Goal: Transaction & Acquisition: Purchase product/service

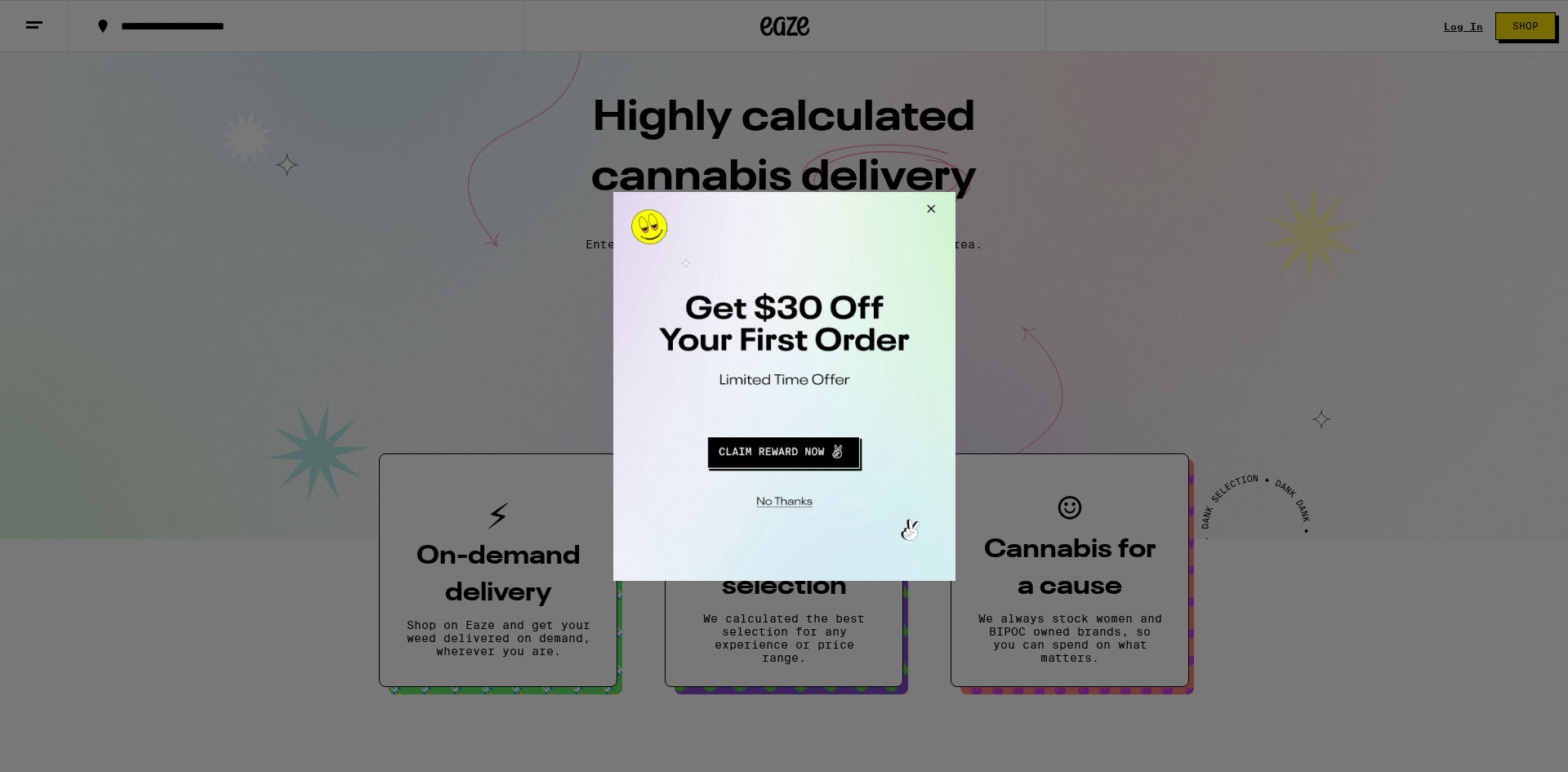
click at [957, 210] on div at bounding box center [784, 386] width 1568 height 772
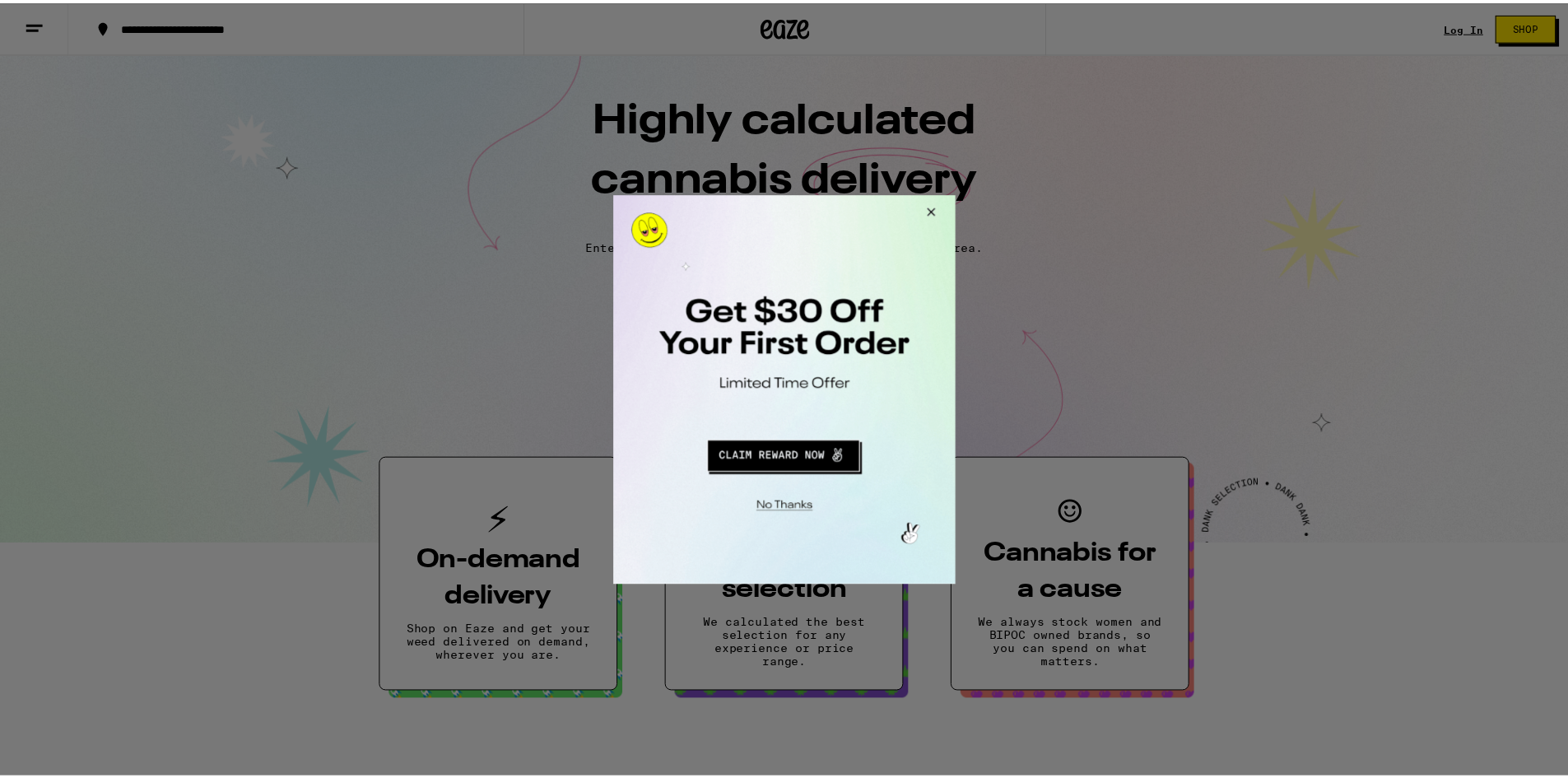
click at [940, 211] on button "Close Modal" at bounding box center [930, 213] width 45 height 39
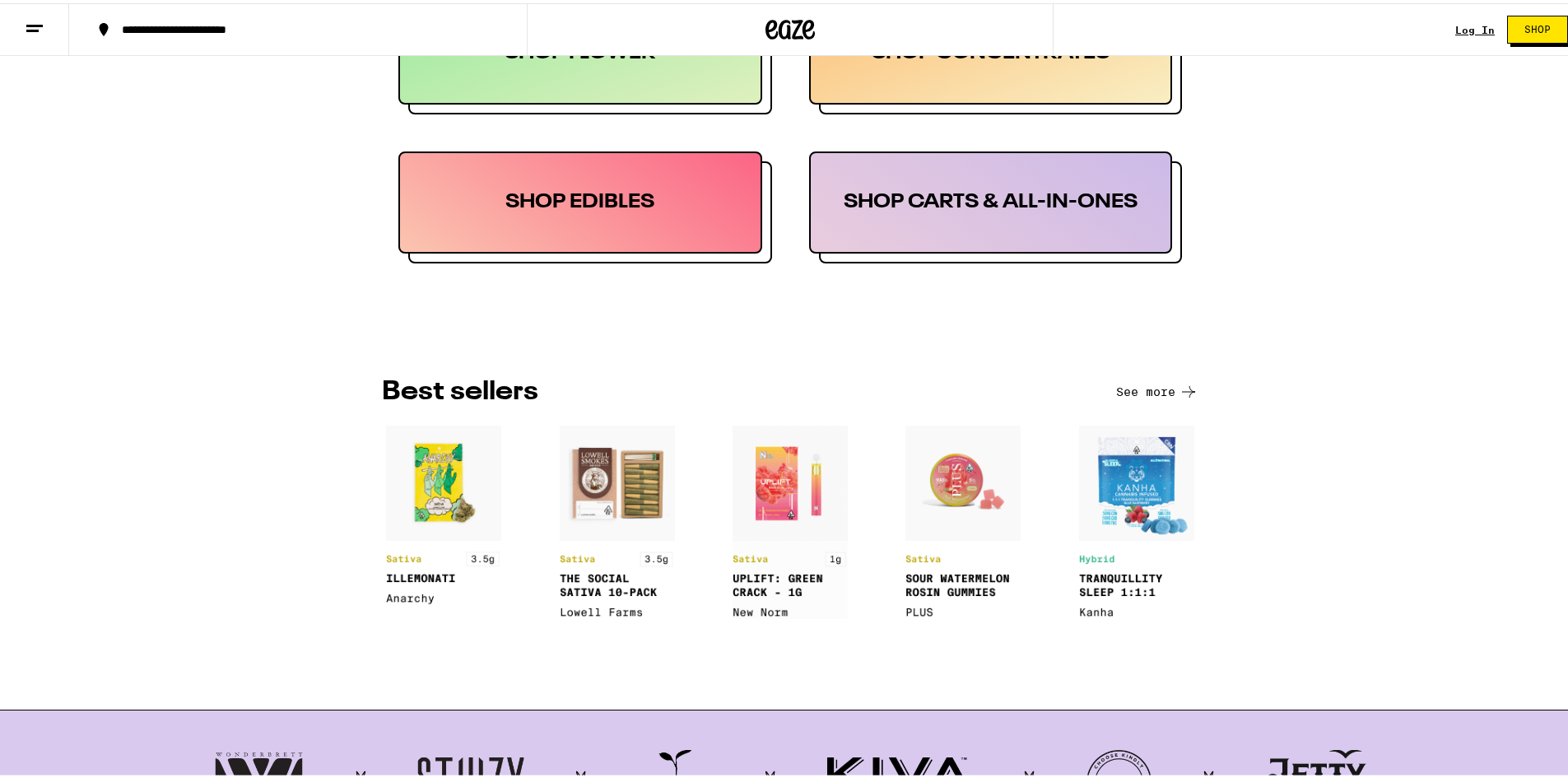
scroll to position [1153, 0]
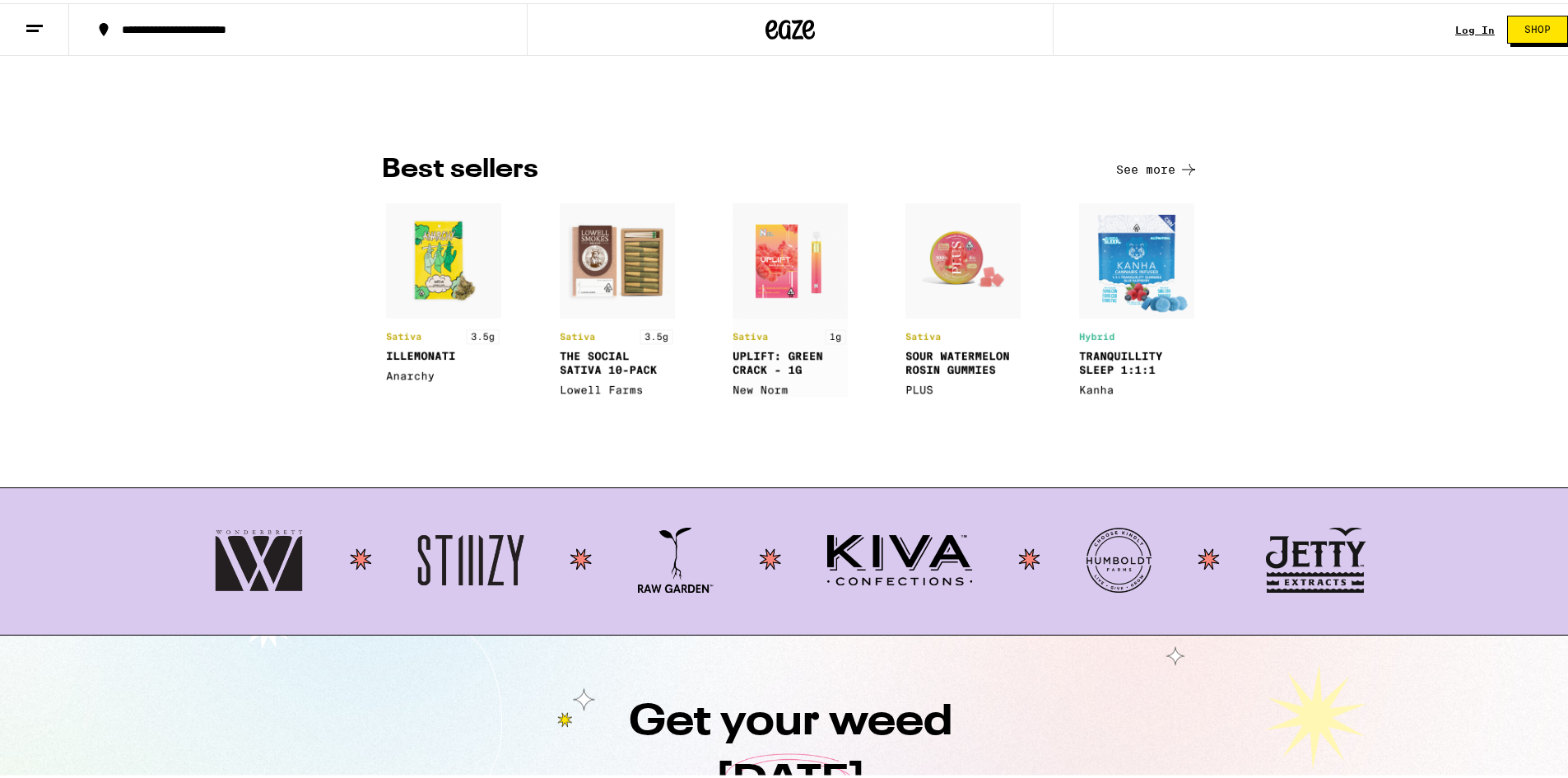
click at [1168, 169] on button "See more" at bounding box center [1157, 166] width 82 height 20
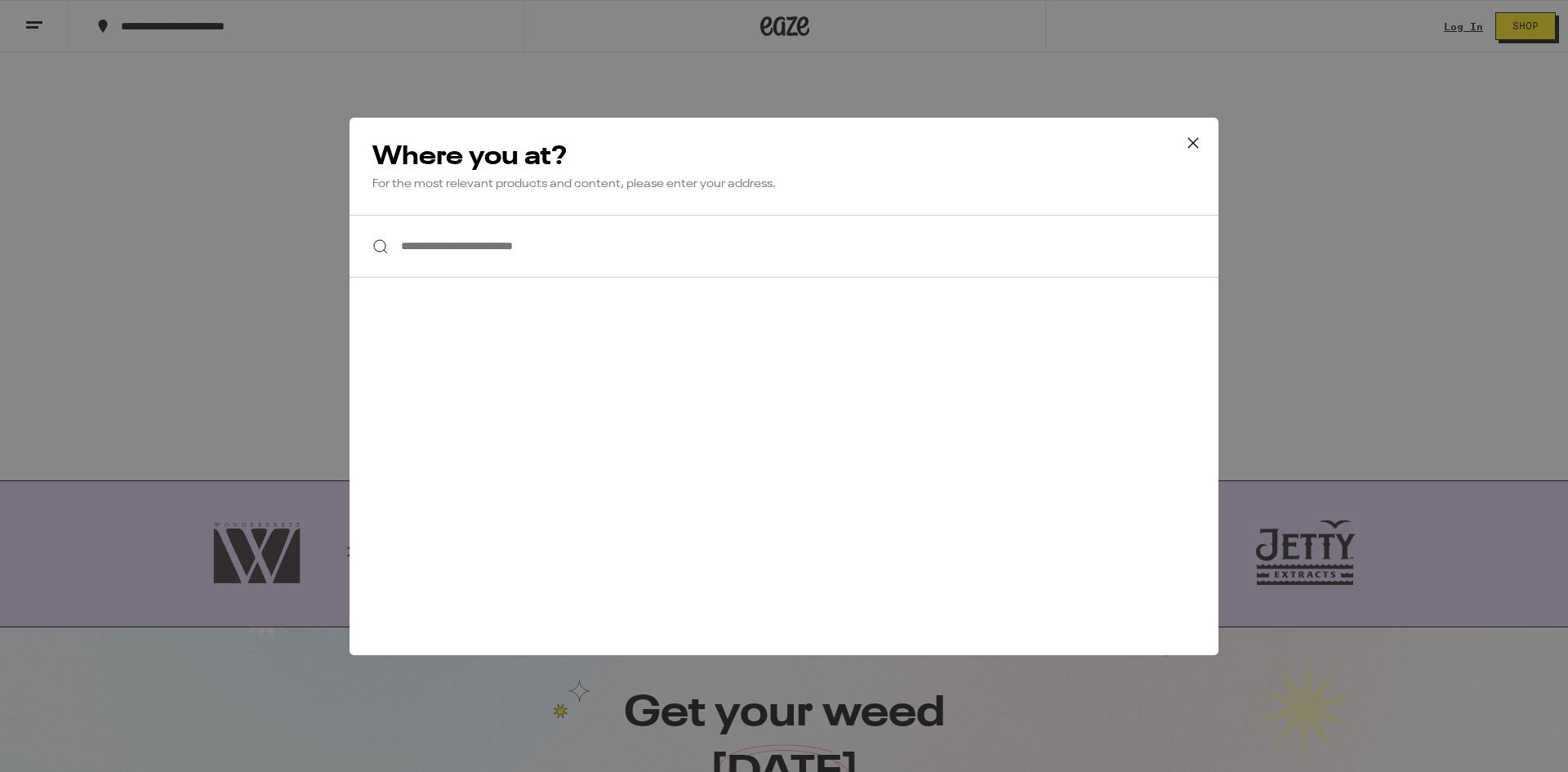
click at [0, 278] on div "**********" at bounding box center [784, 386] width 1568 height 772
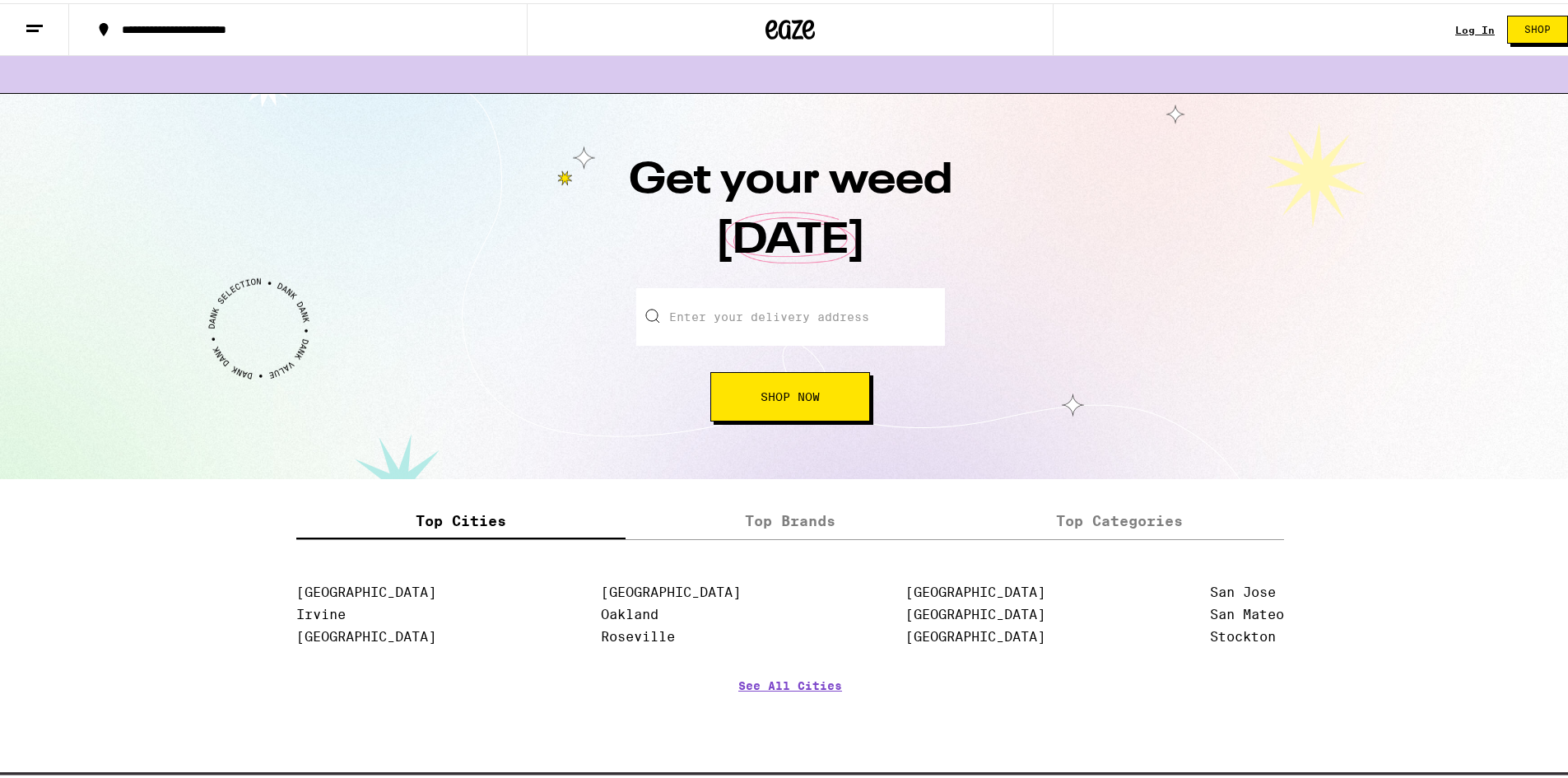
scroll to position [1874, 0]
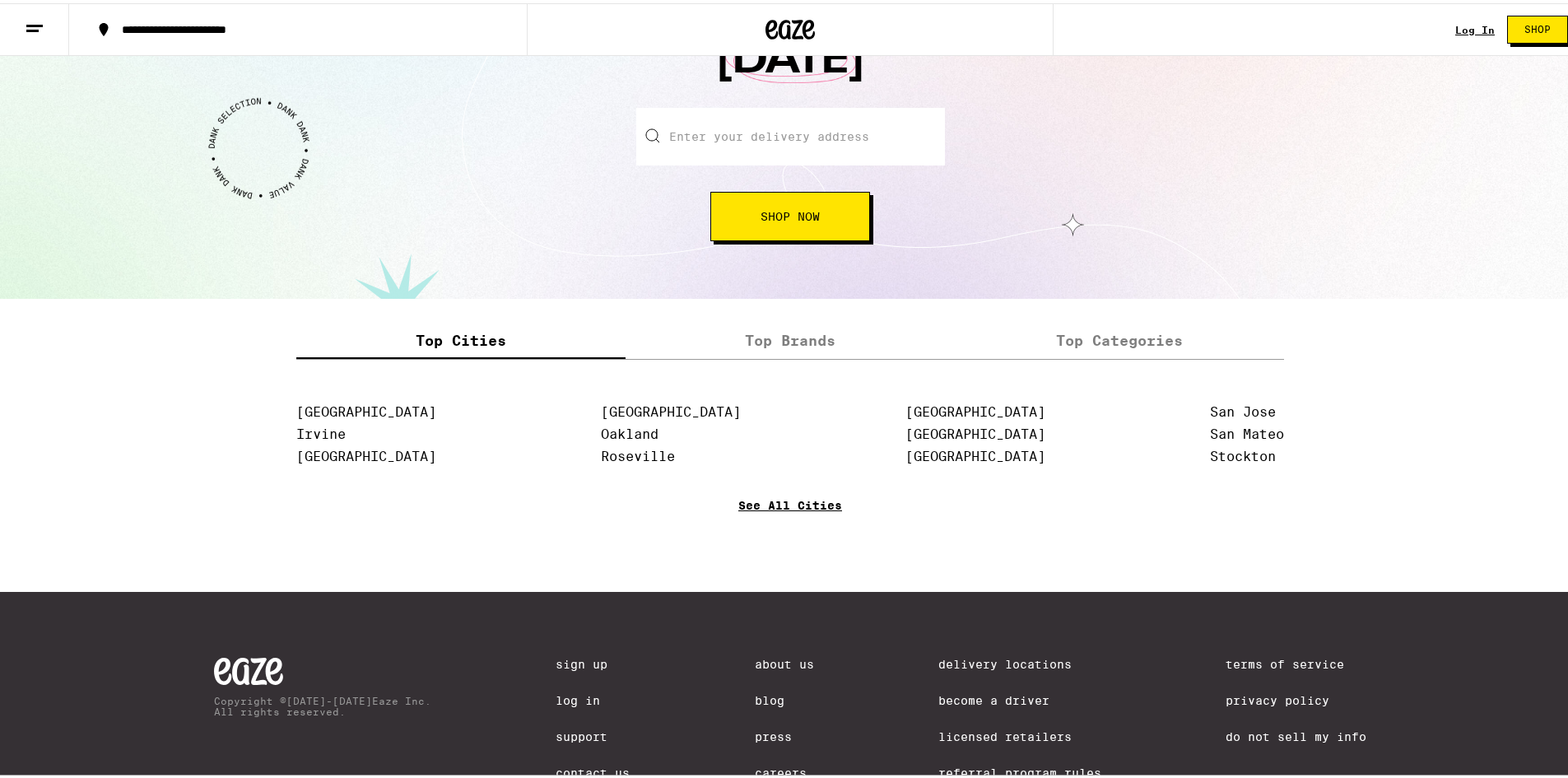
click at [763, 509] on link "See All Cities" at bounding box center [790, 527] width 104 height 61
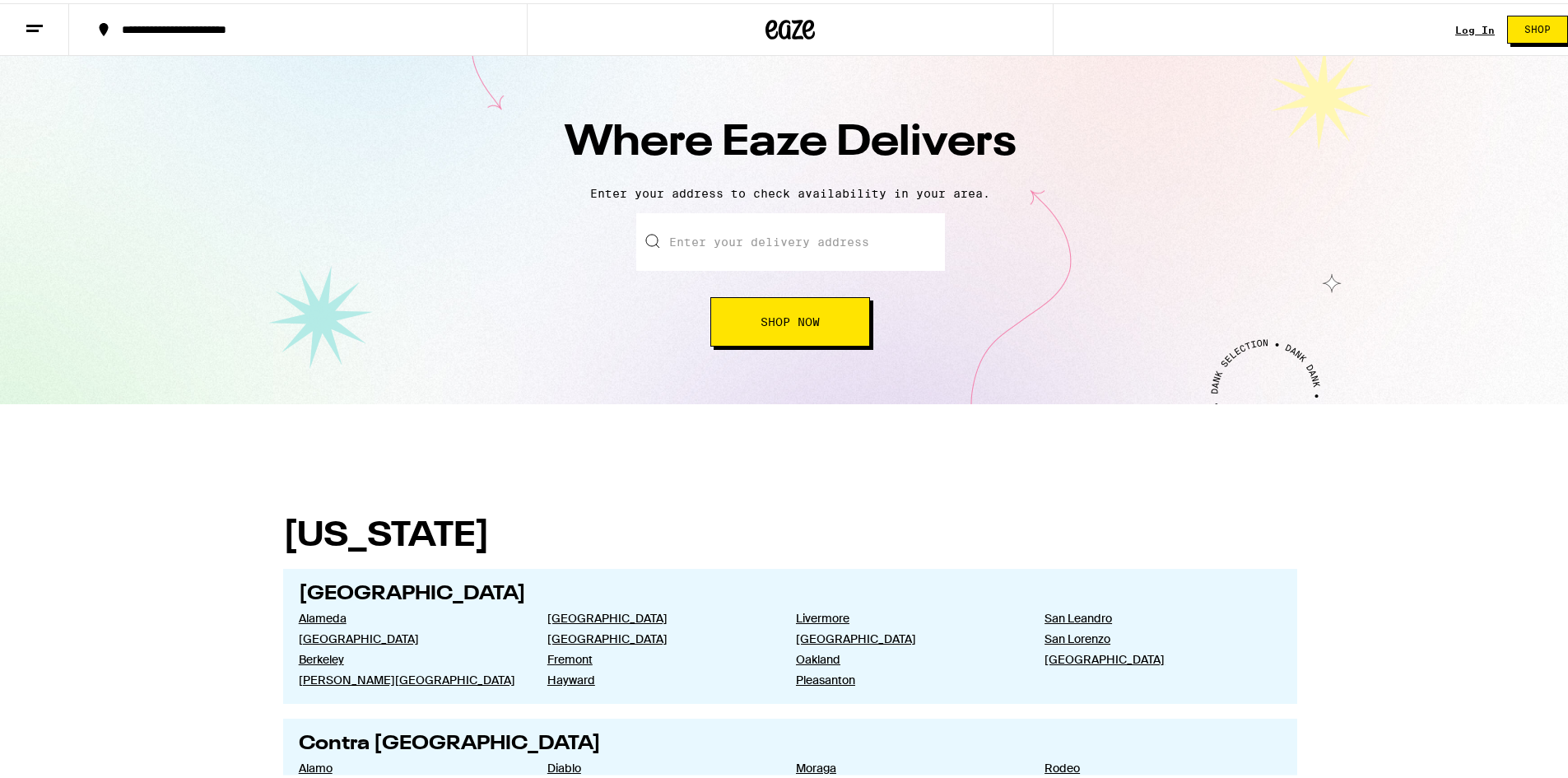
click at [769, 295] on button "Shop Now" at bounding box center [789, 318] width 160 height 50
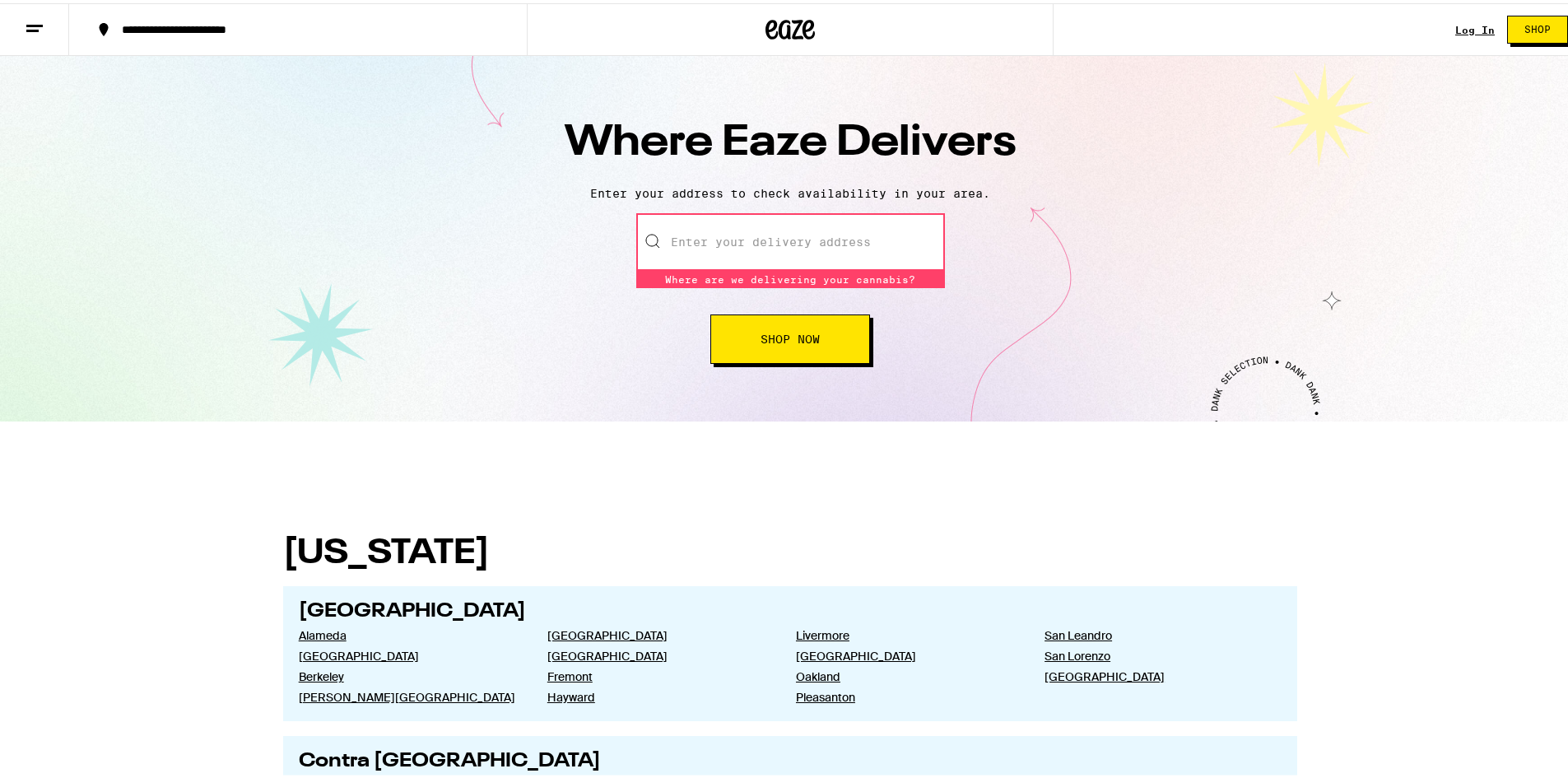
click at [748, 348] on button "Shop Now" at bounding box center [789, 336] width 160 height 50
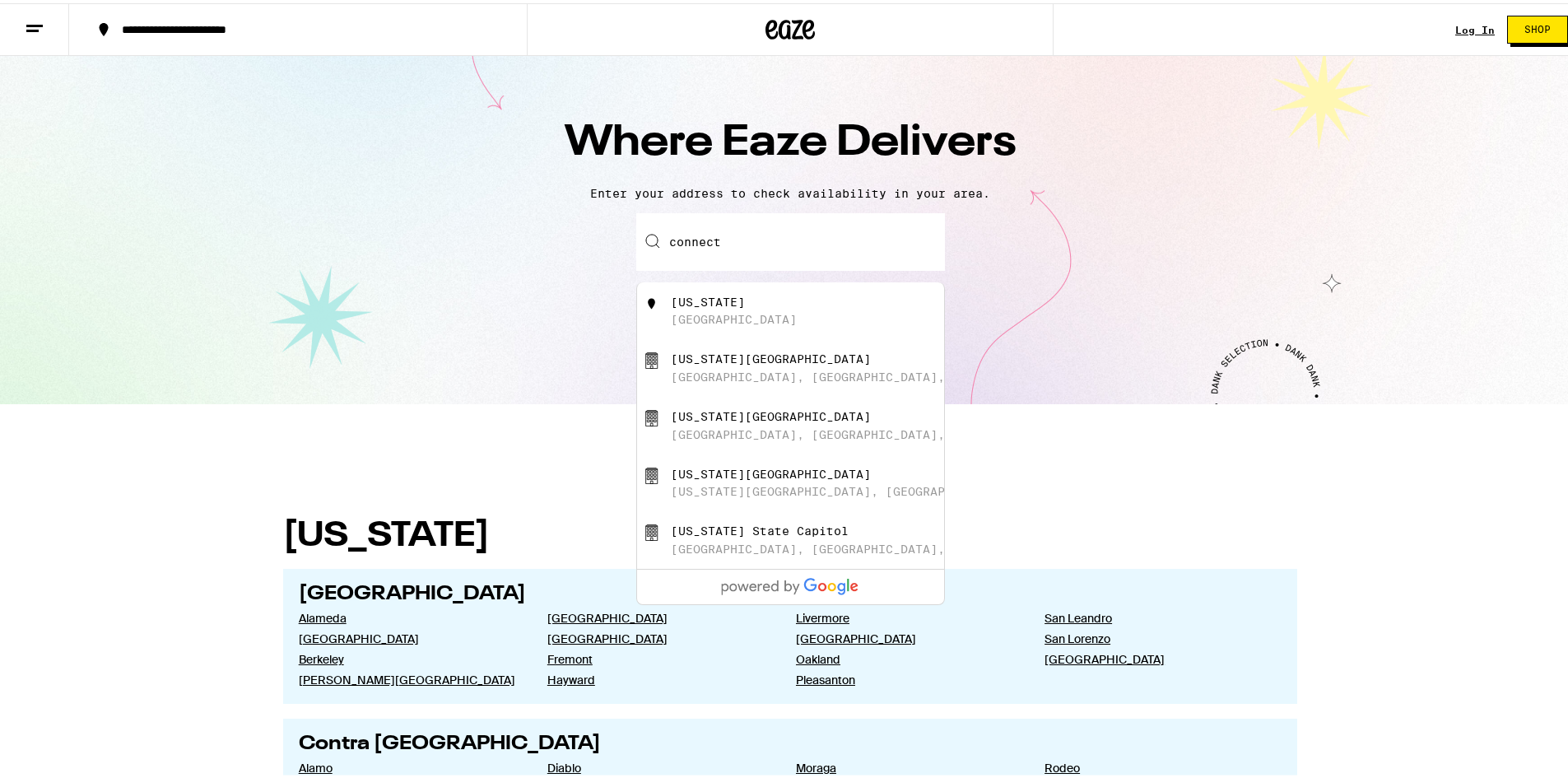
click at [739, 319] on div "[US_STATE] [GEOGRAPHIC_DATA]" at bounding box center [817, 308] width 293 height 32
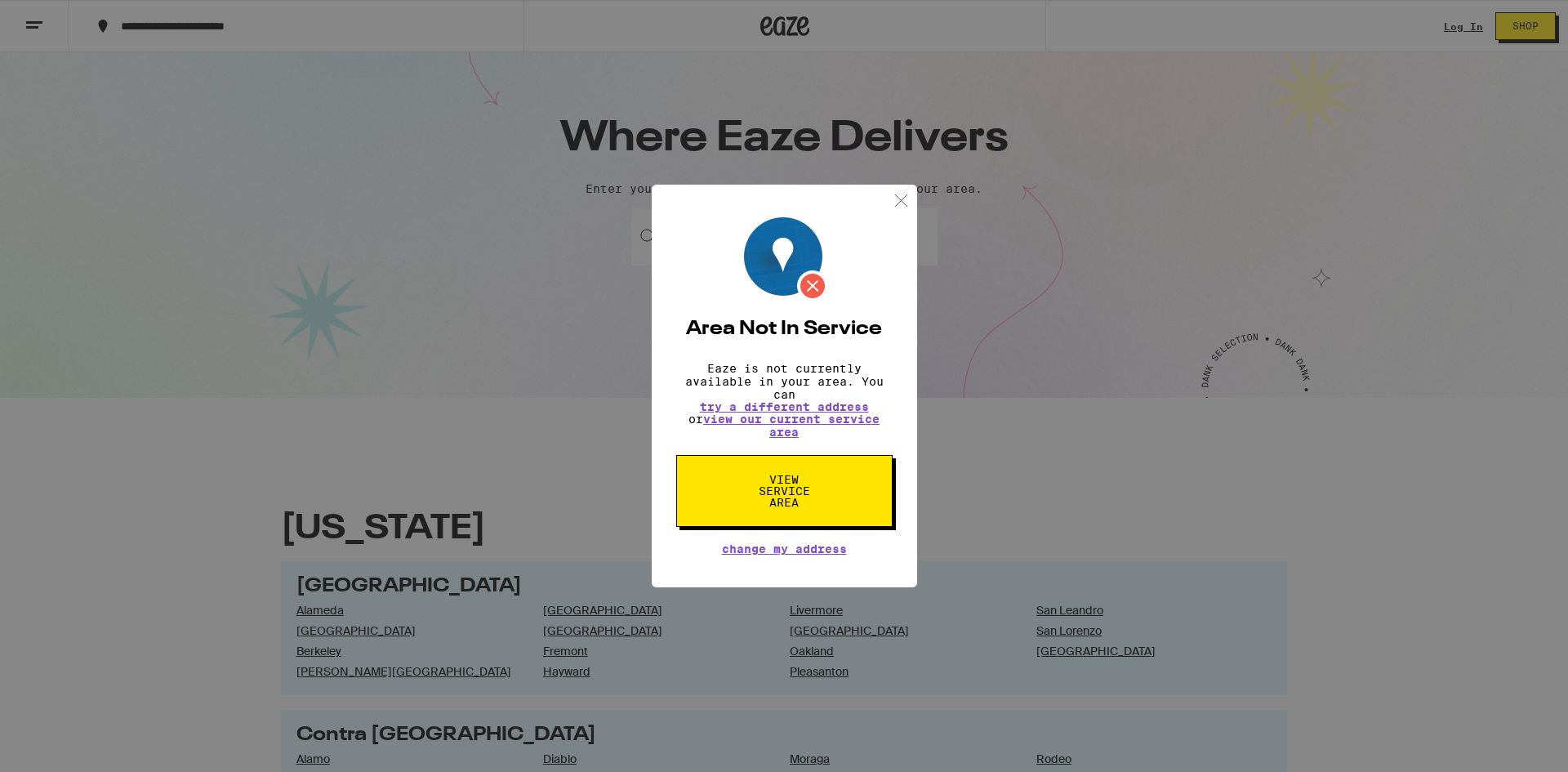
click at [781, 494] on span "View Service Area" at bounding box center [784, 491] width 84 height 34
click at [410, 352] on div "Area Not In Service Eaze is not currently available in your area. You can try a…" at bounding box center [784, 386] width 1568 height 772
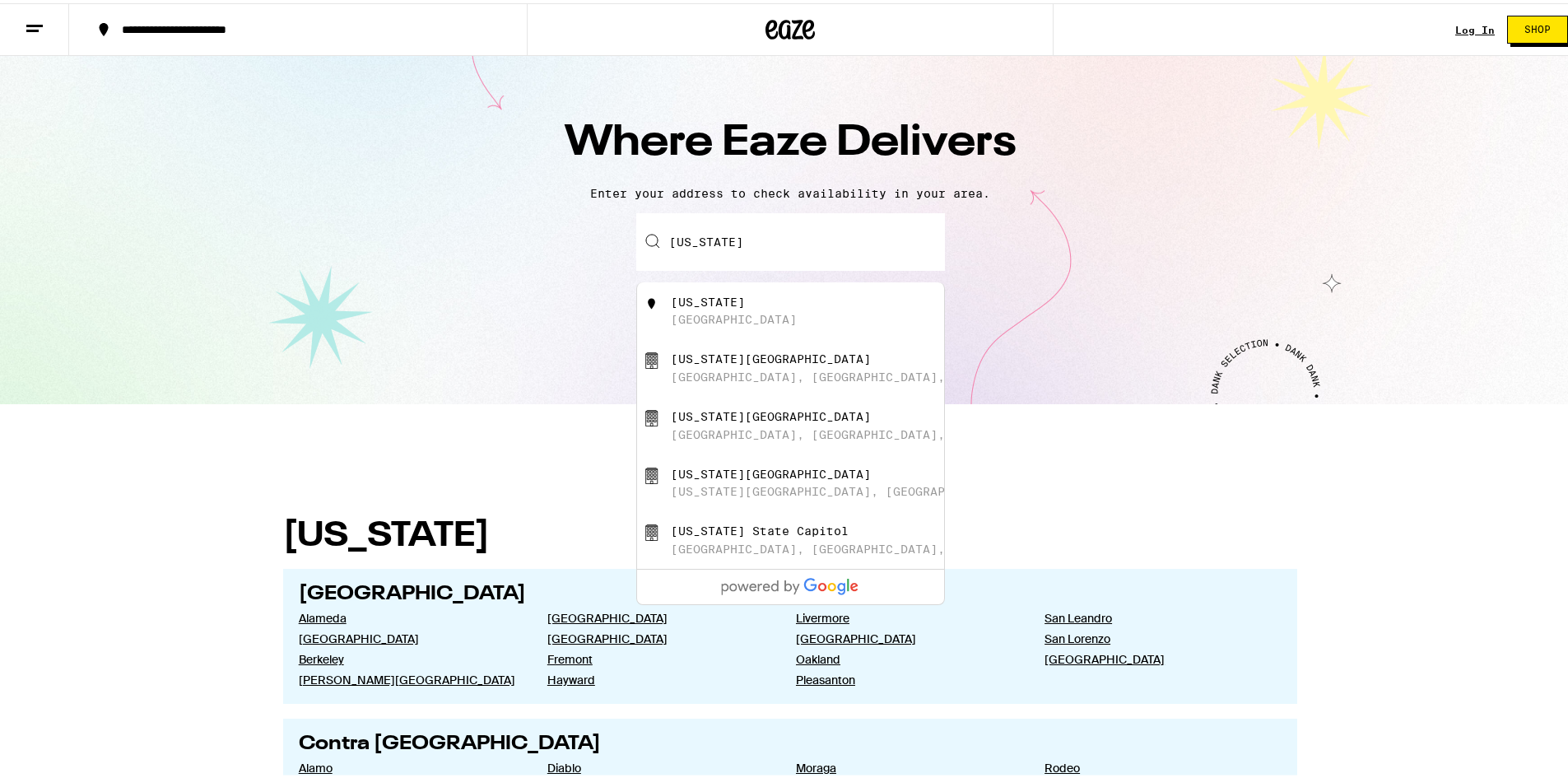
click at [805, 250] on input "[US_STATE]" at bounding box center [790, 239] width 309 height 57
click at [665, 246] on input "[US_STATE]" at bounding box center [790, 239] width 309 height 57
click at [679, 319] on div "[US_STATE]" at bounding box center [708, 316] width 75 height 13
type input "[GEOGRAPHIC_DATA], [US_STATE]"
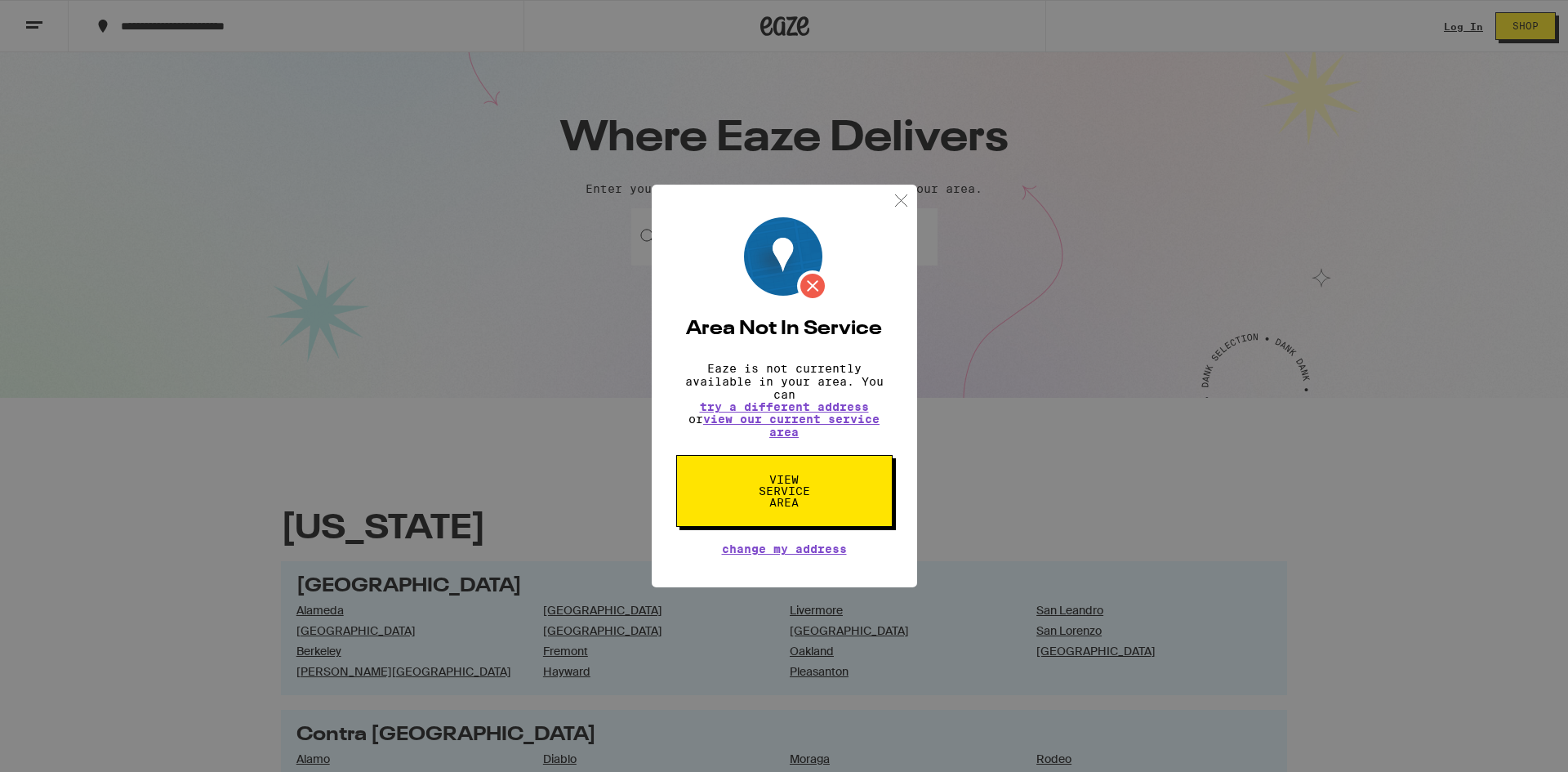
click at [480, 469] on div "Area Not In Service Eaze is not currently available in your area. You can try a…" at bounding box center [784, 386] width 1568 height 772
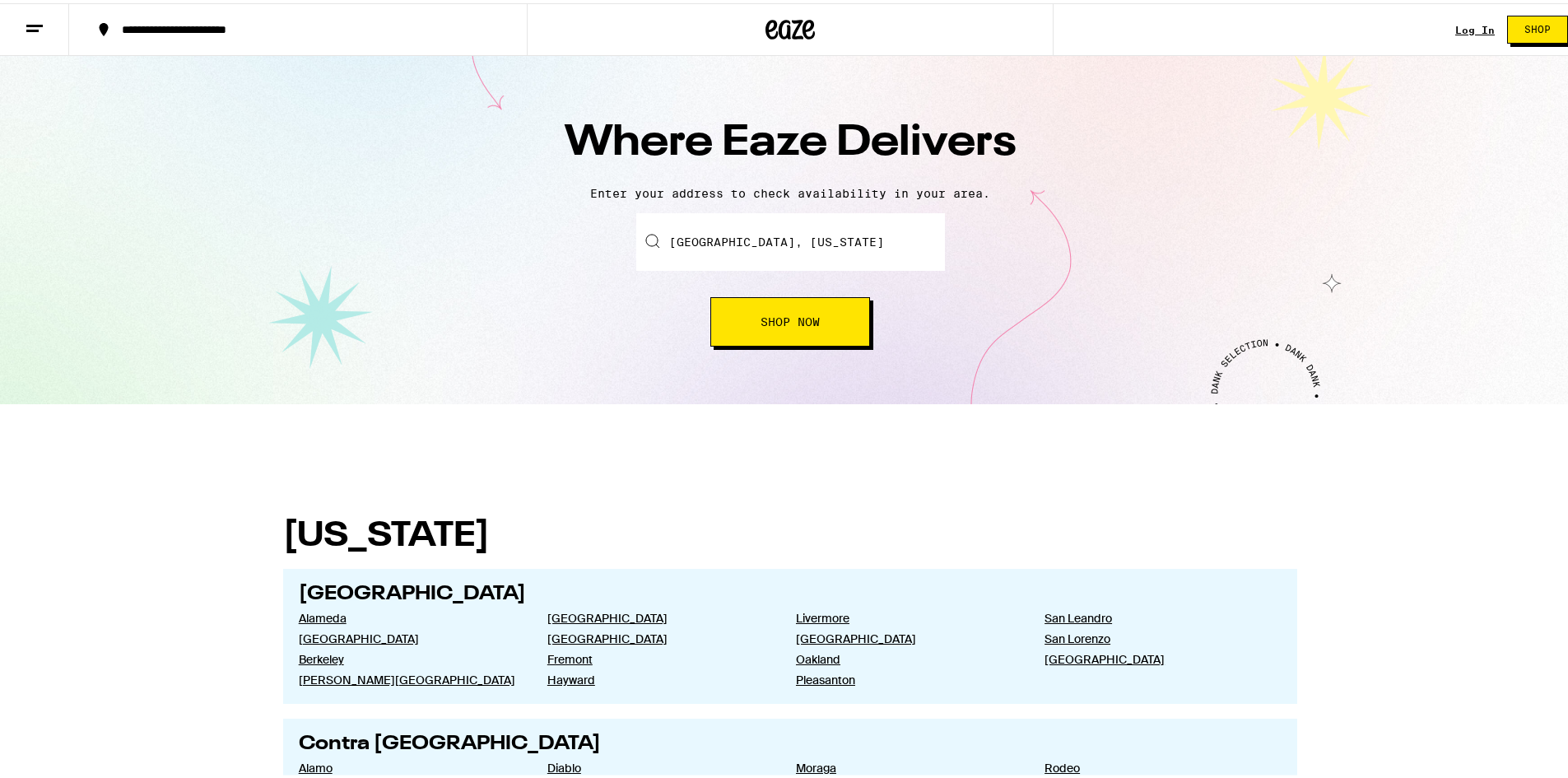
click at [13, 32] on button at bounding box center [34, 27] width 69 height 52
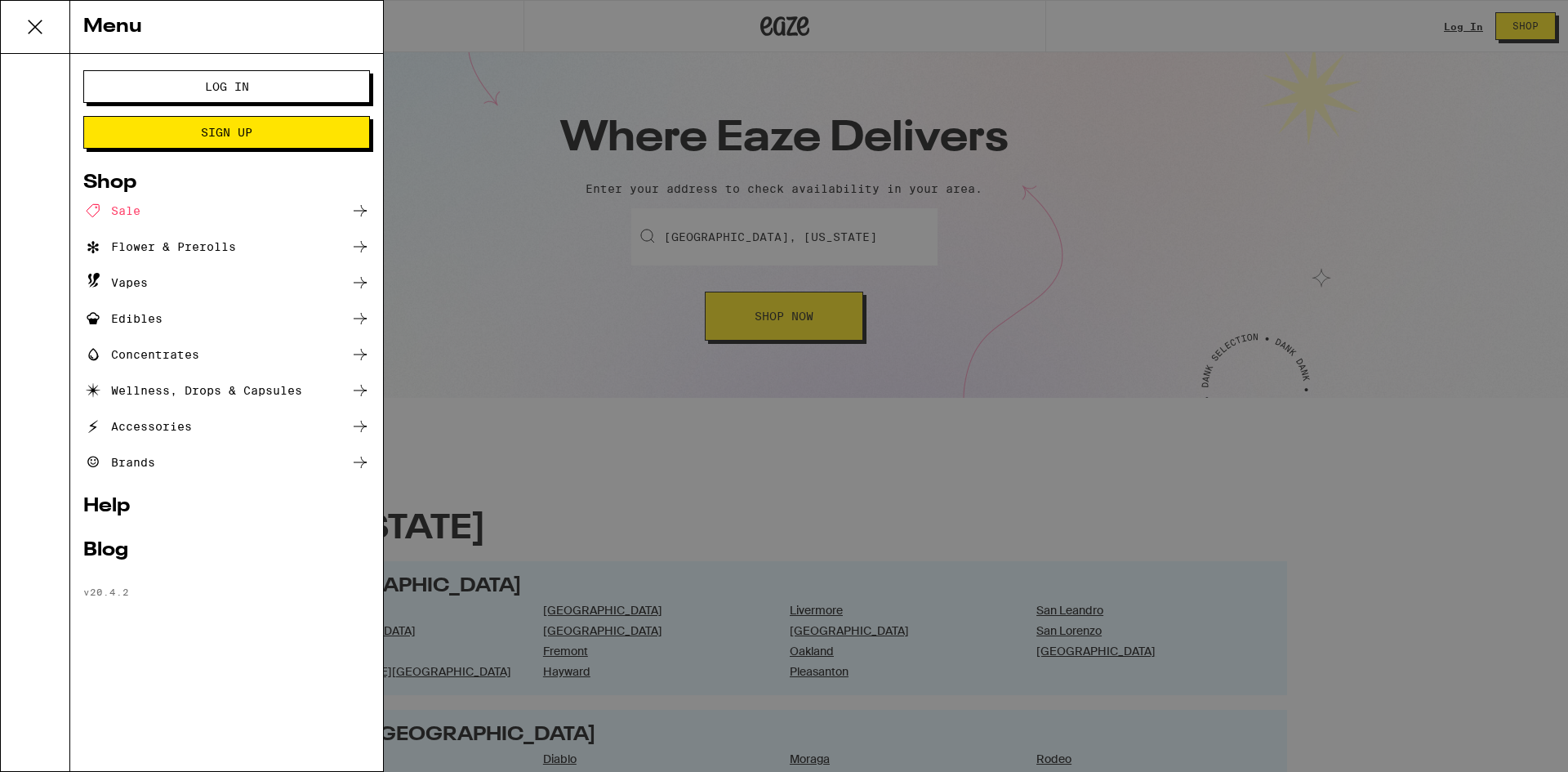
click at [140, 285] on div "Vapes" at bounding box center [116, 283] width 64 height 20
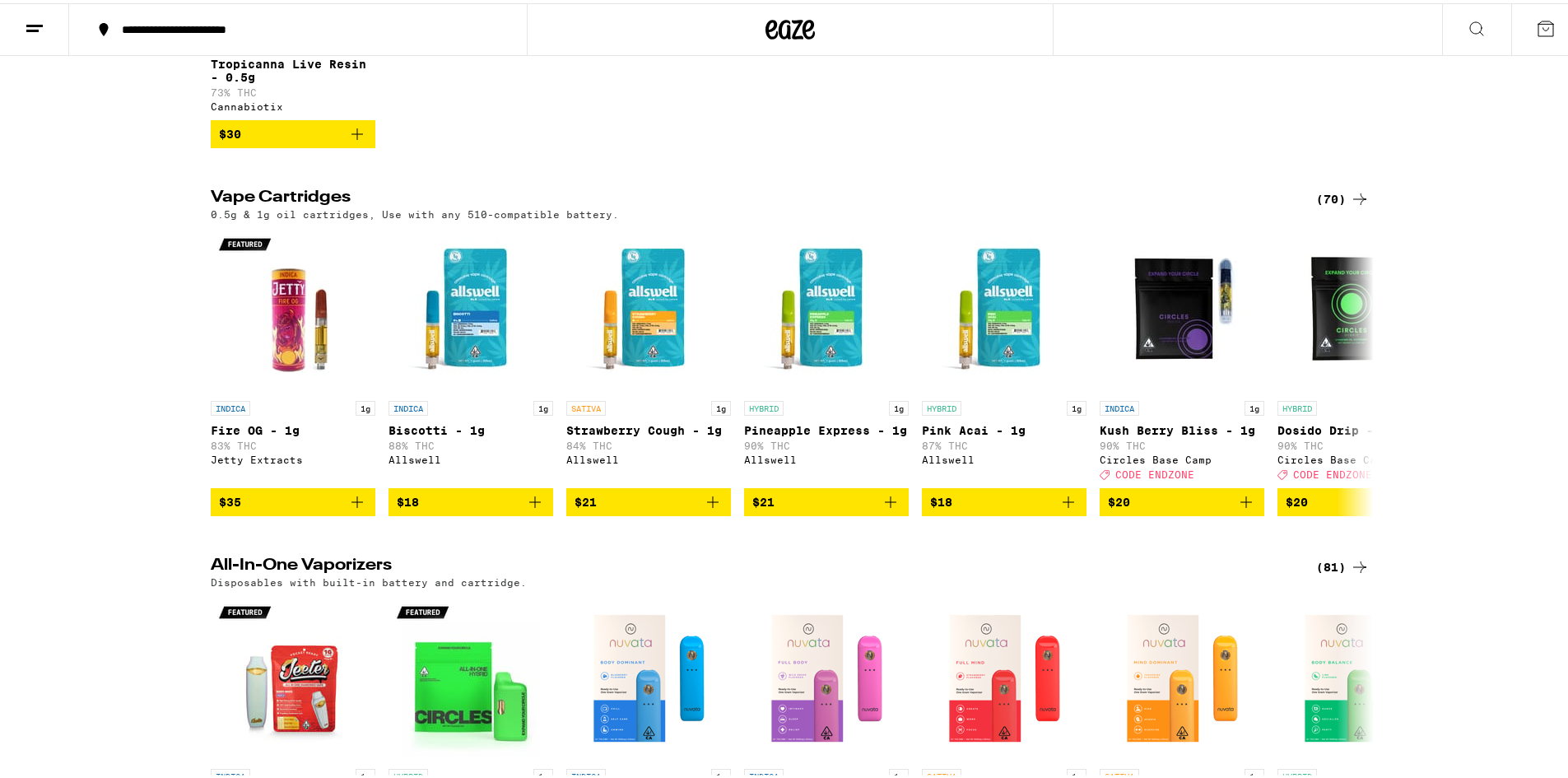
scroll to position [412, 0]
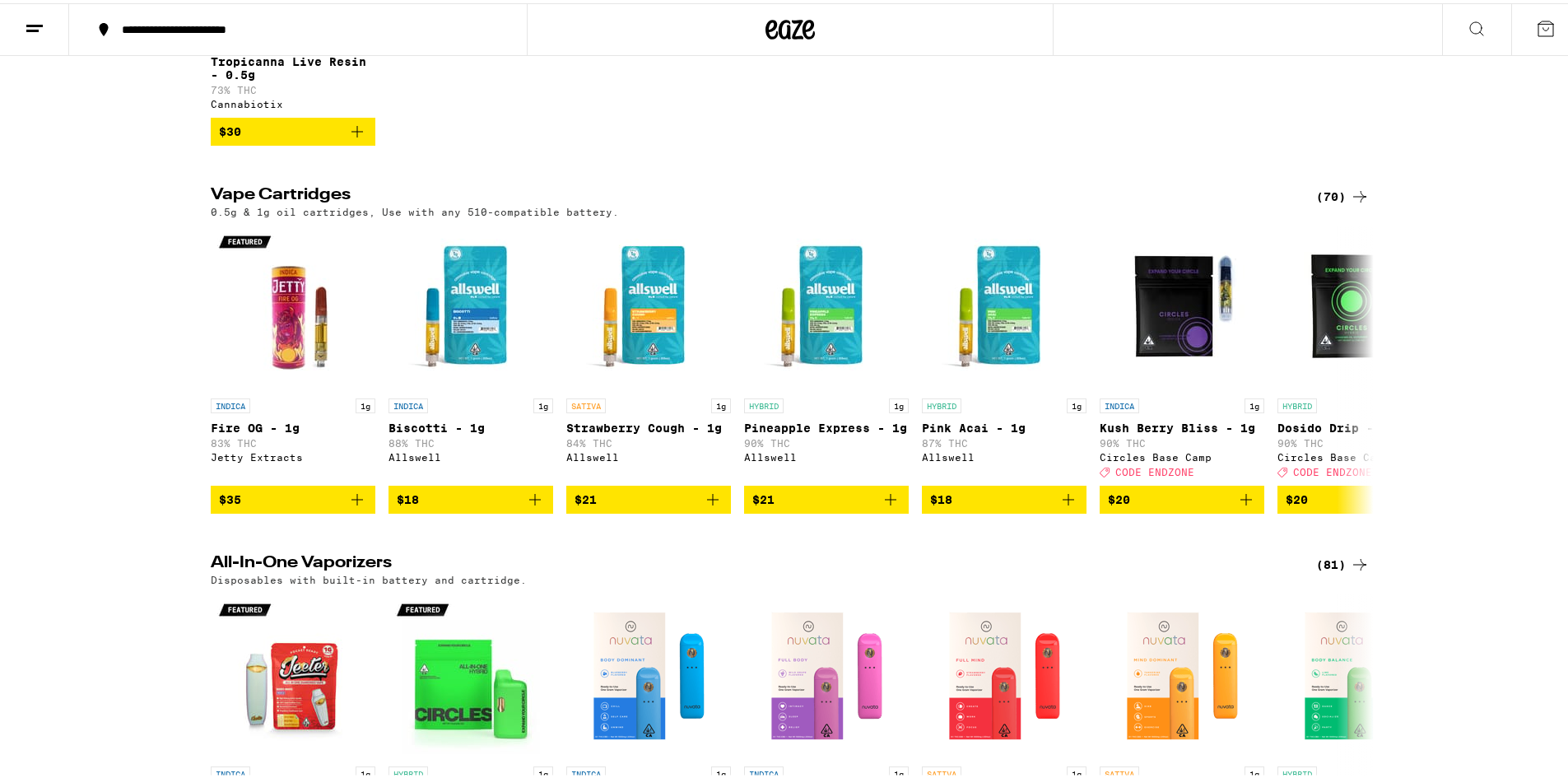
click at [53, 34] on button at bounding box center [34, 27] width 69 height 52
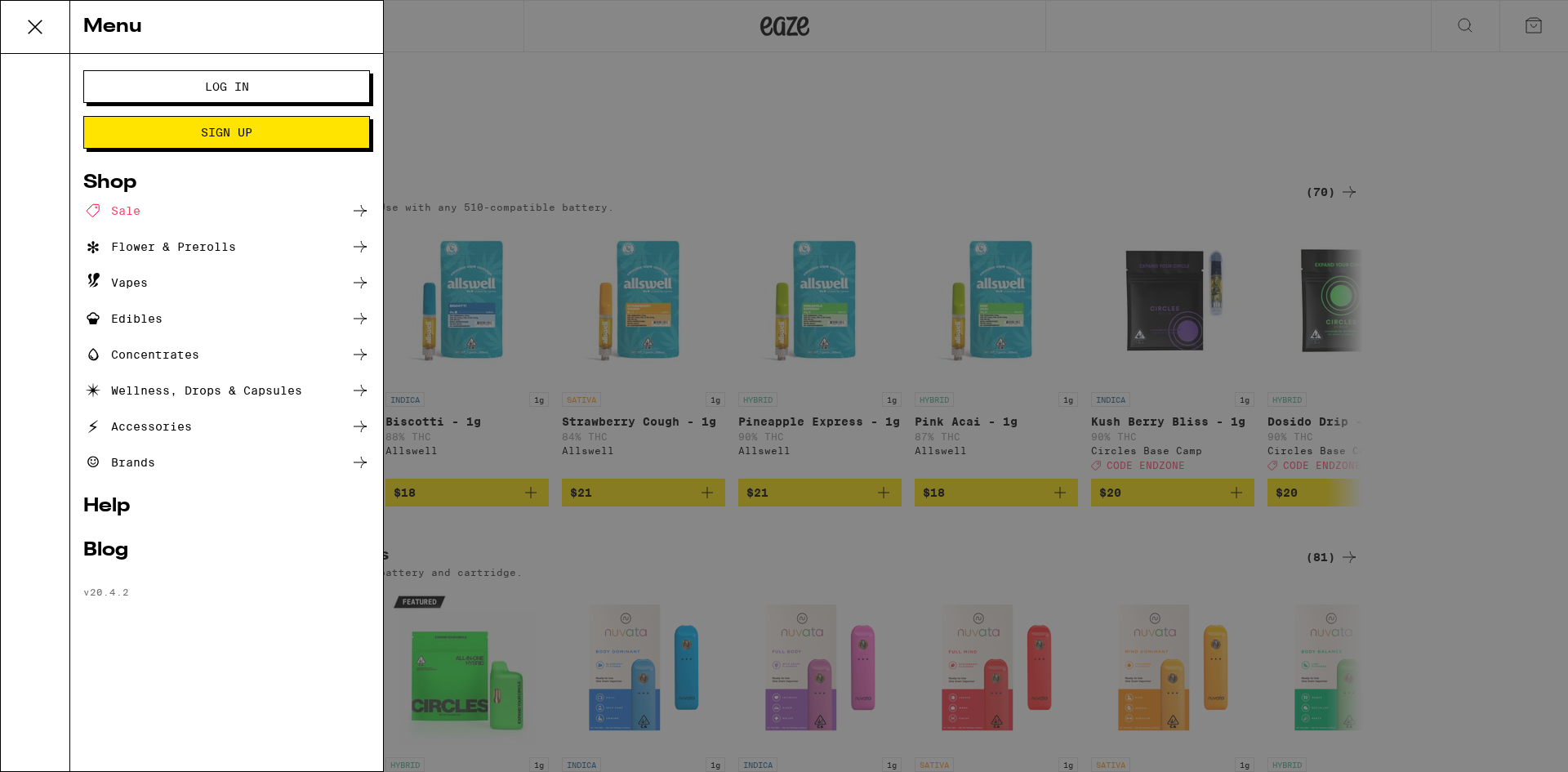
click at [677, 130] on div "Menu Log In Sign Up Shop Sale Flower & Prerolls Vapes Edibles Concentrates Well…" at bounding box center [784, 386] width 1568 height 772
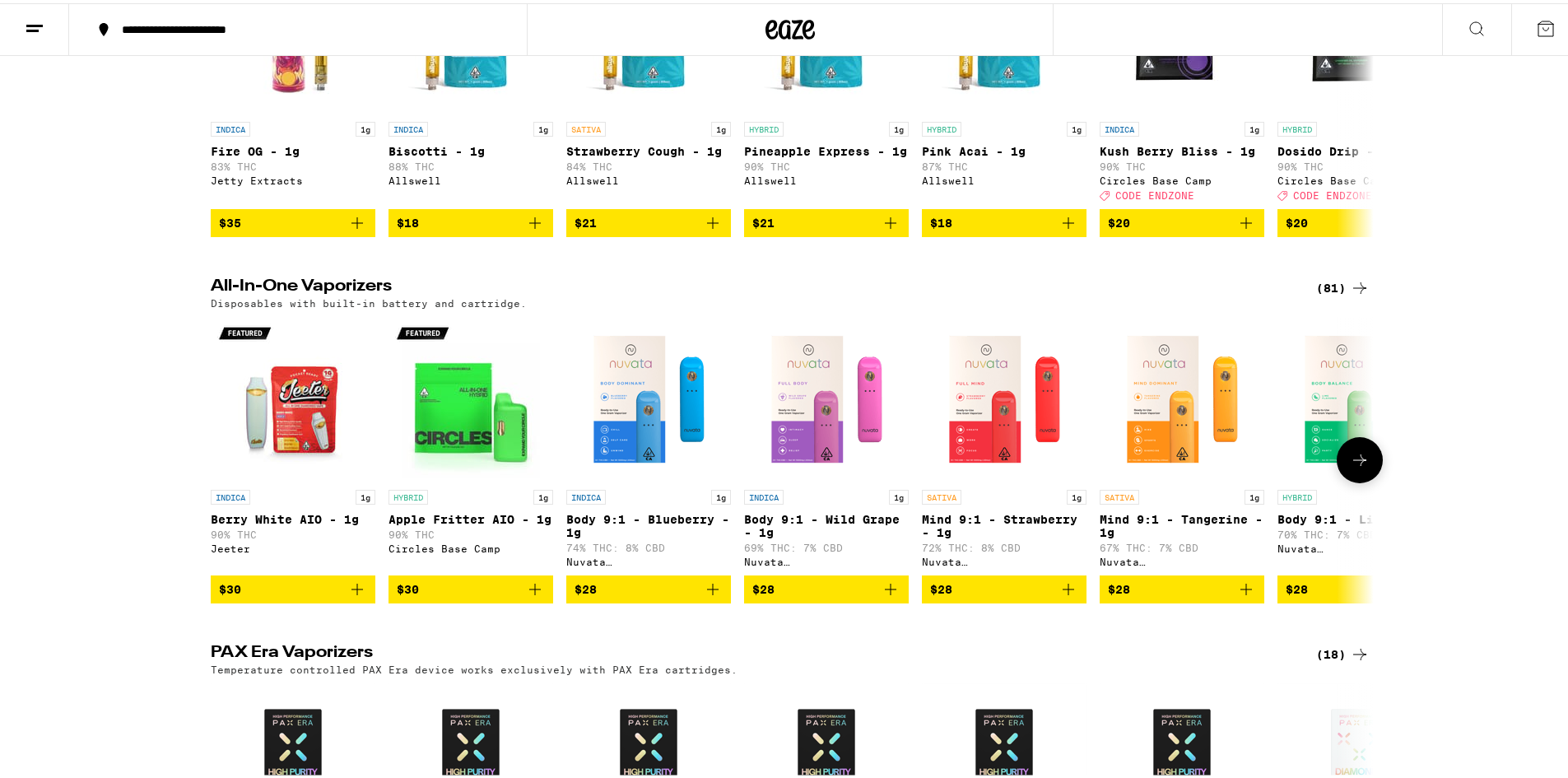
scroll to position [659, 0]
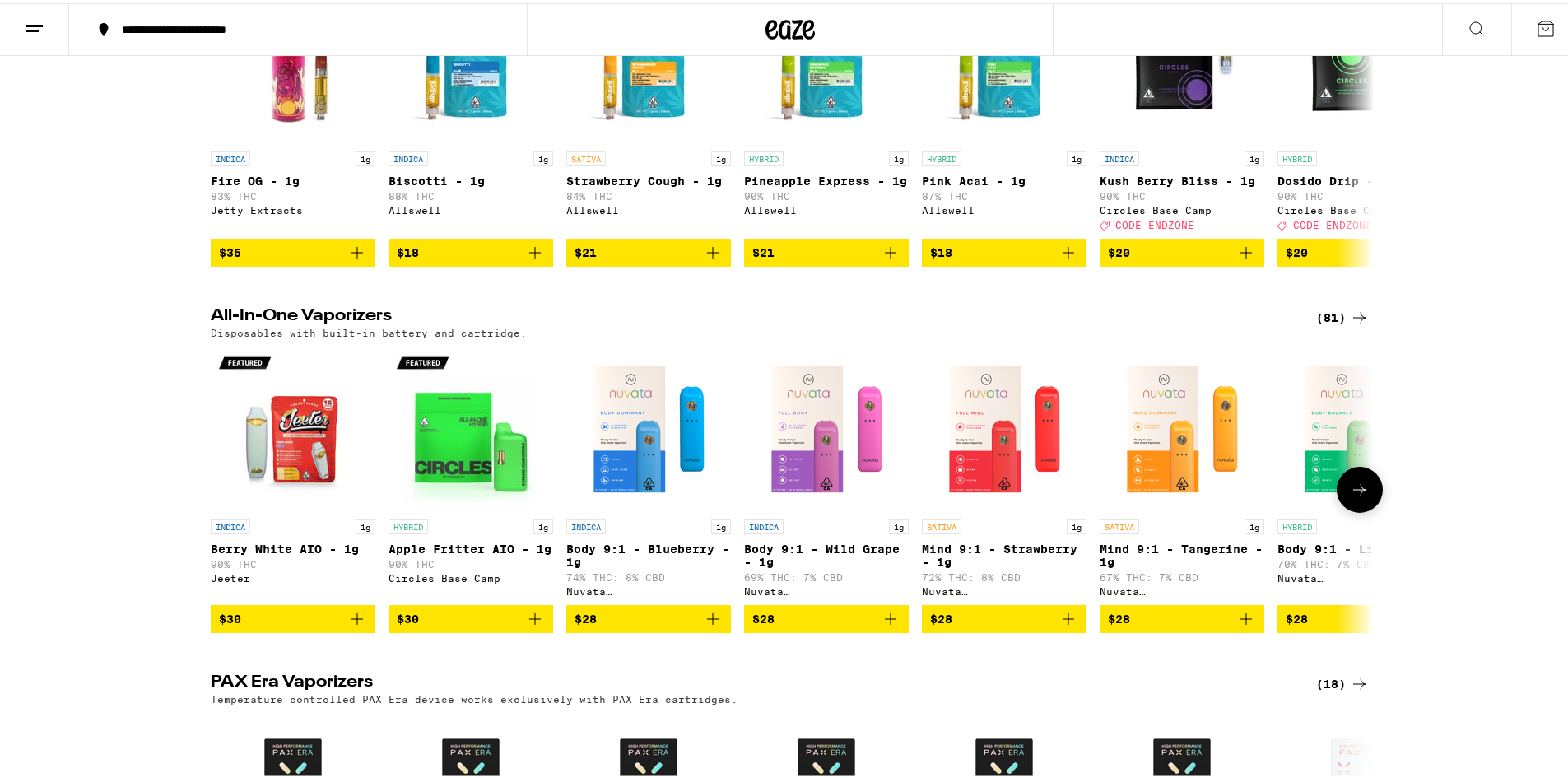
click at [1351, 496] on icon at bounding box center [1360, 486] width 20 height 20
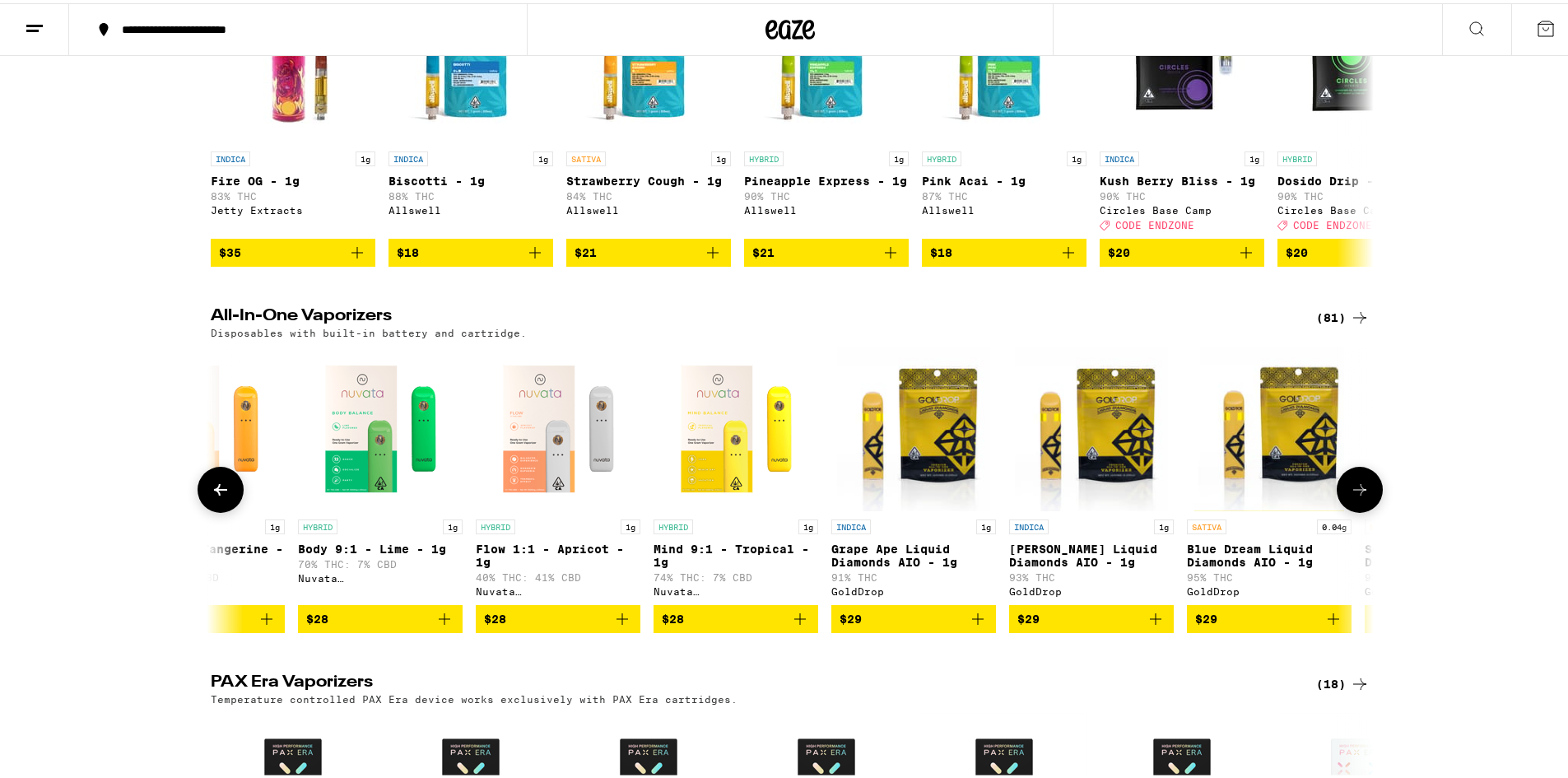
click at [1351, 496] on icon at bounding box center [1360, 486] width 20 height 20
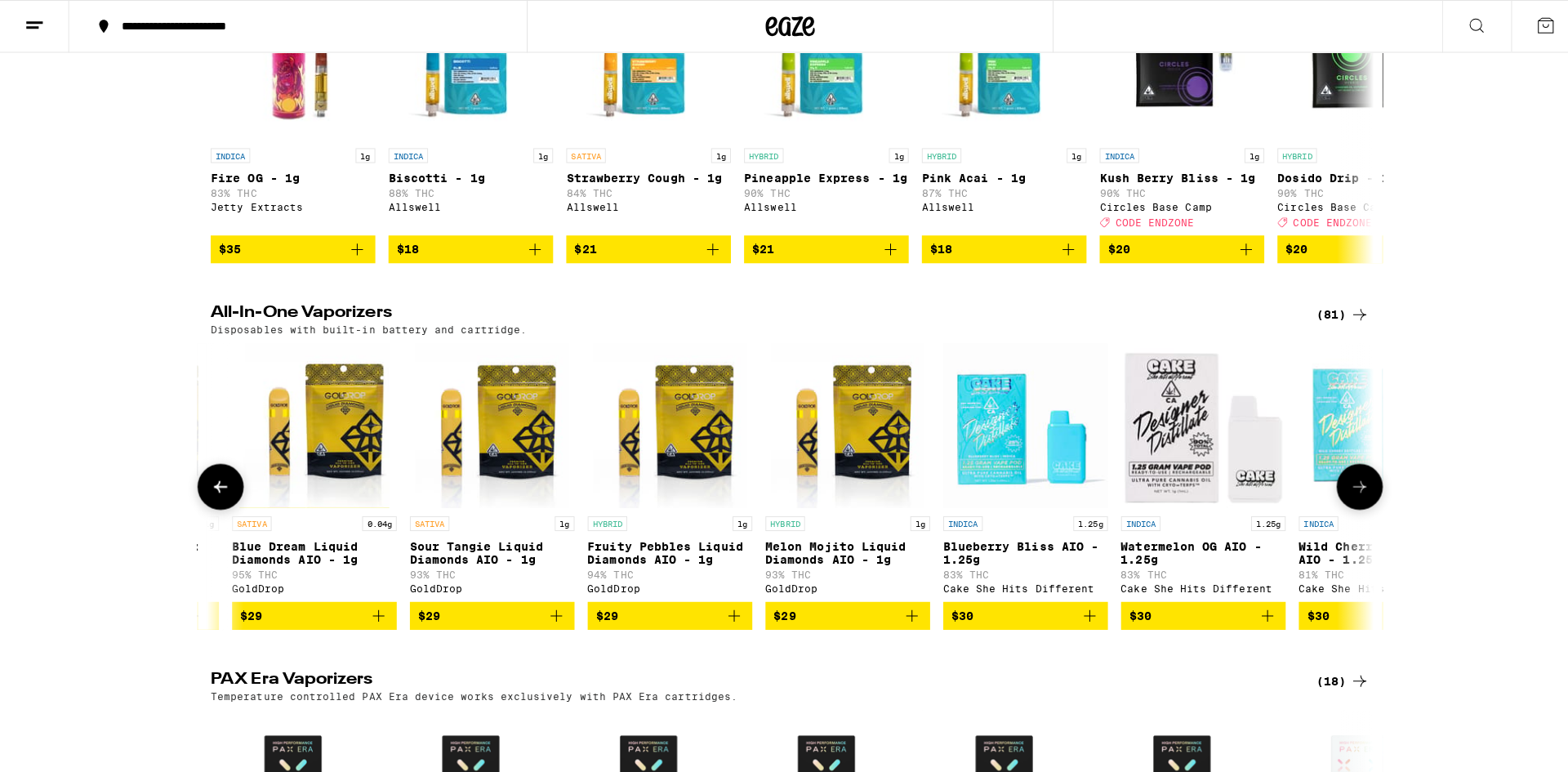
scroll to position [0, 1943]
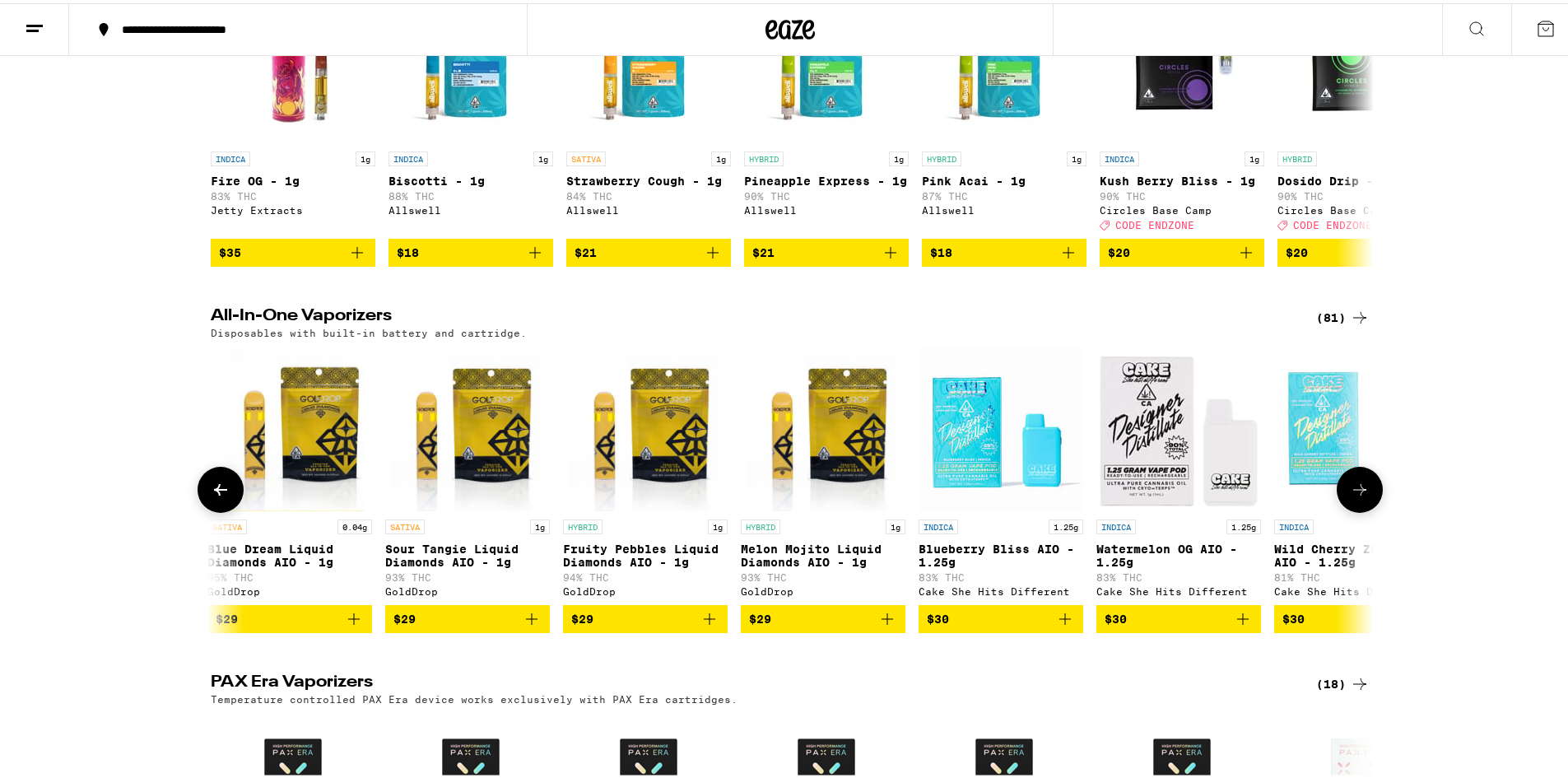
click at [1172, 488] on img "Open page for Watermelon OG AIO - 1.25g from Cake She Hits Different" at bounding box center [1178, 425] width 164 height 164
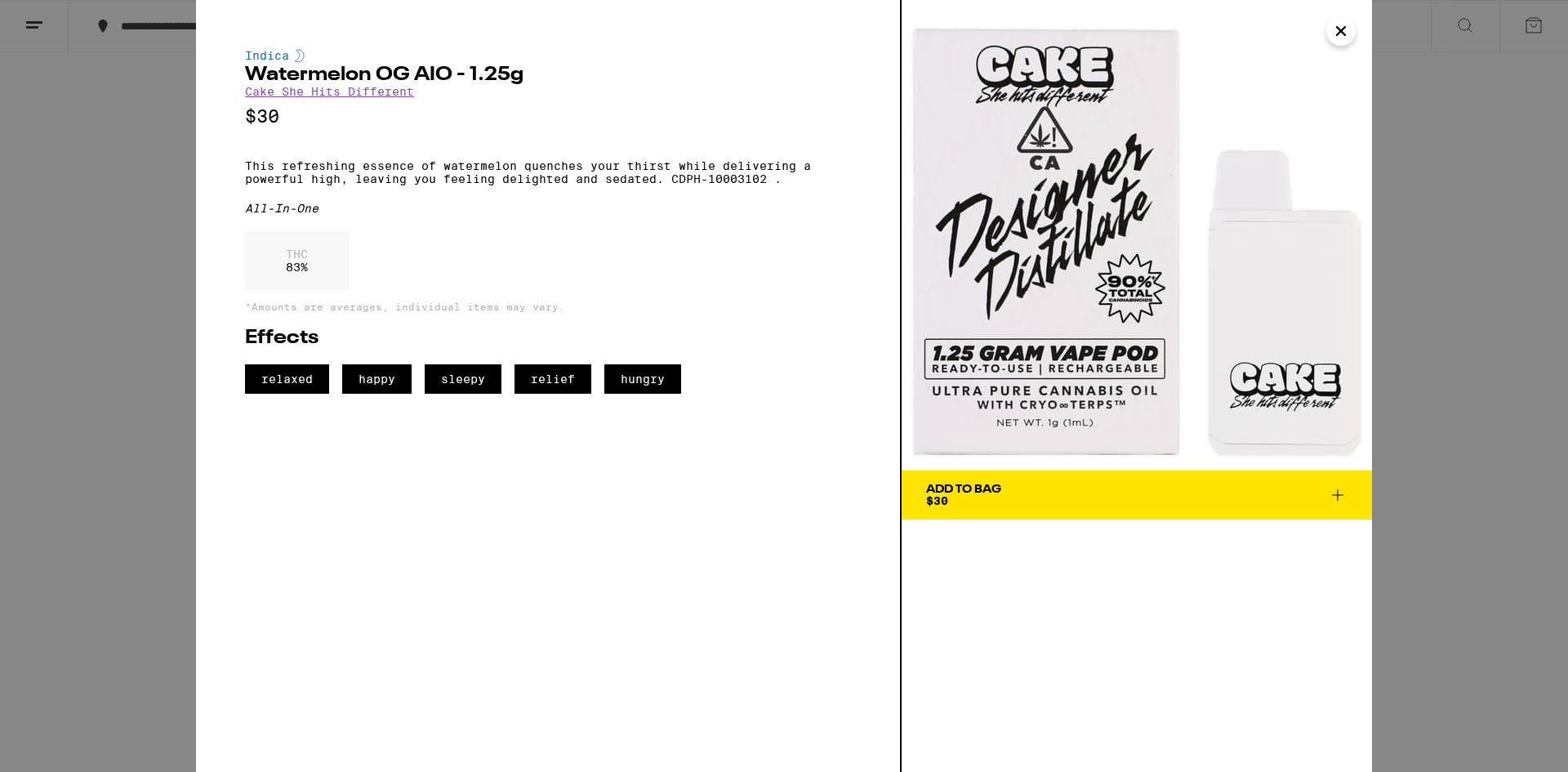
click at [1362, 495] on button "Add To Bag $30" at bounding box center [1137, 495] width 470 height 49
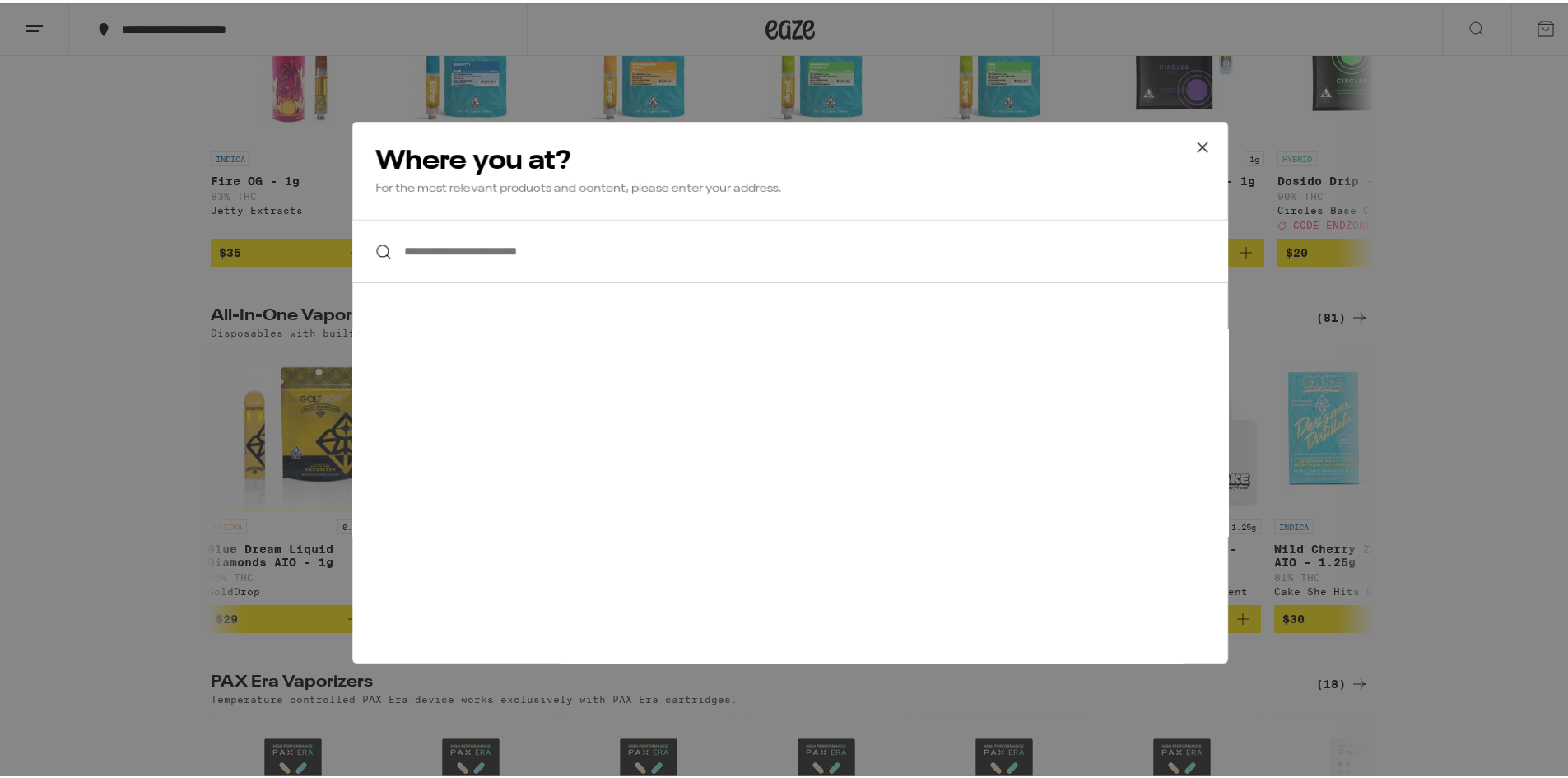
click at [473, 257] on input "**********" at bounding box center [790, 249] width 875 height 63
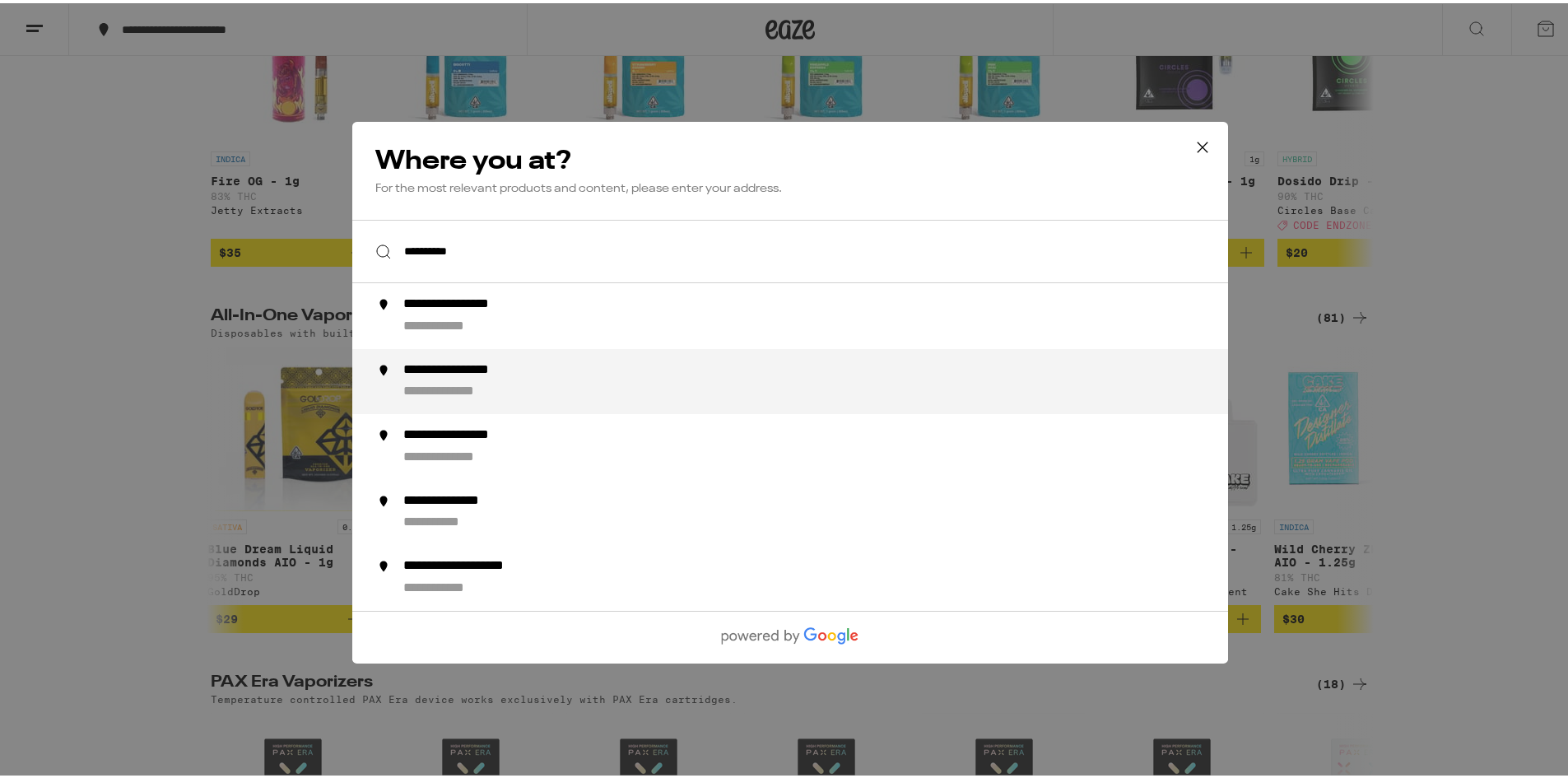
click at [426, 352] on li "**********" at bounding box center [790, 378] width 875 height 66
type input "**********"
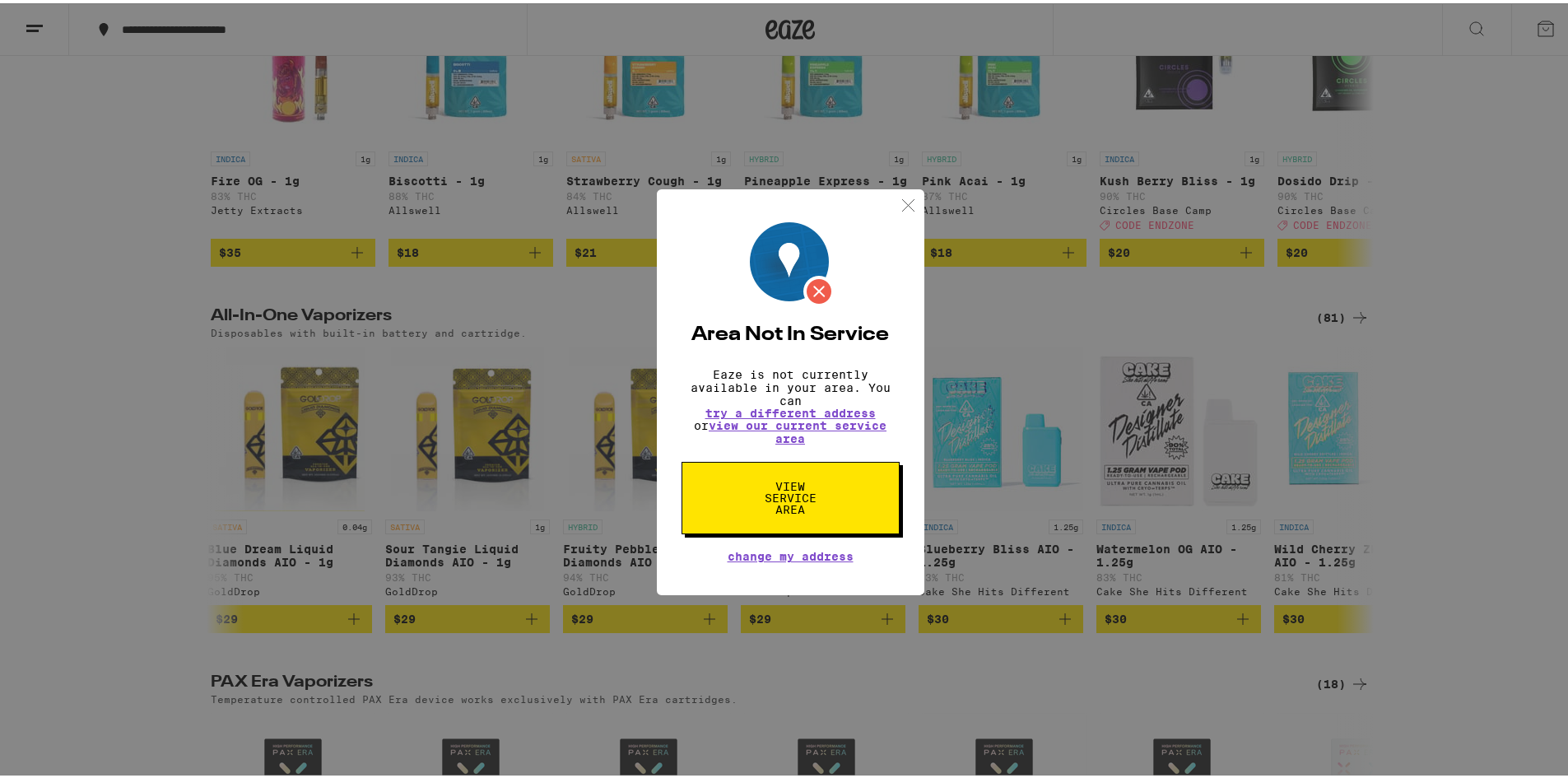
click at [908, 192] on img at bounding box center [909, 203] width 21 height 21
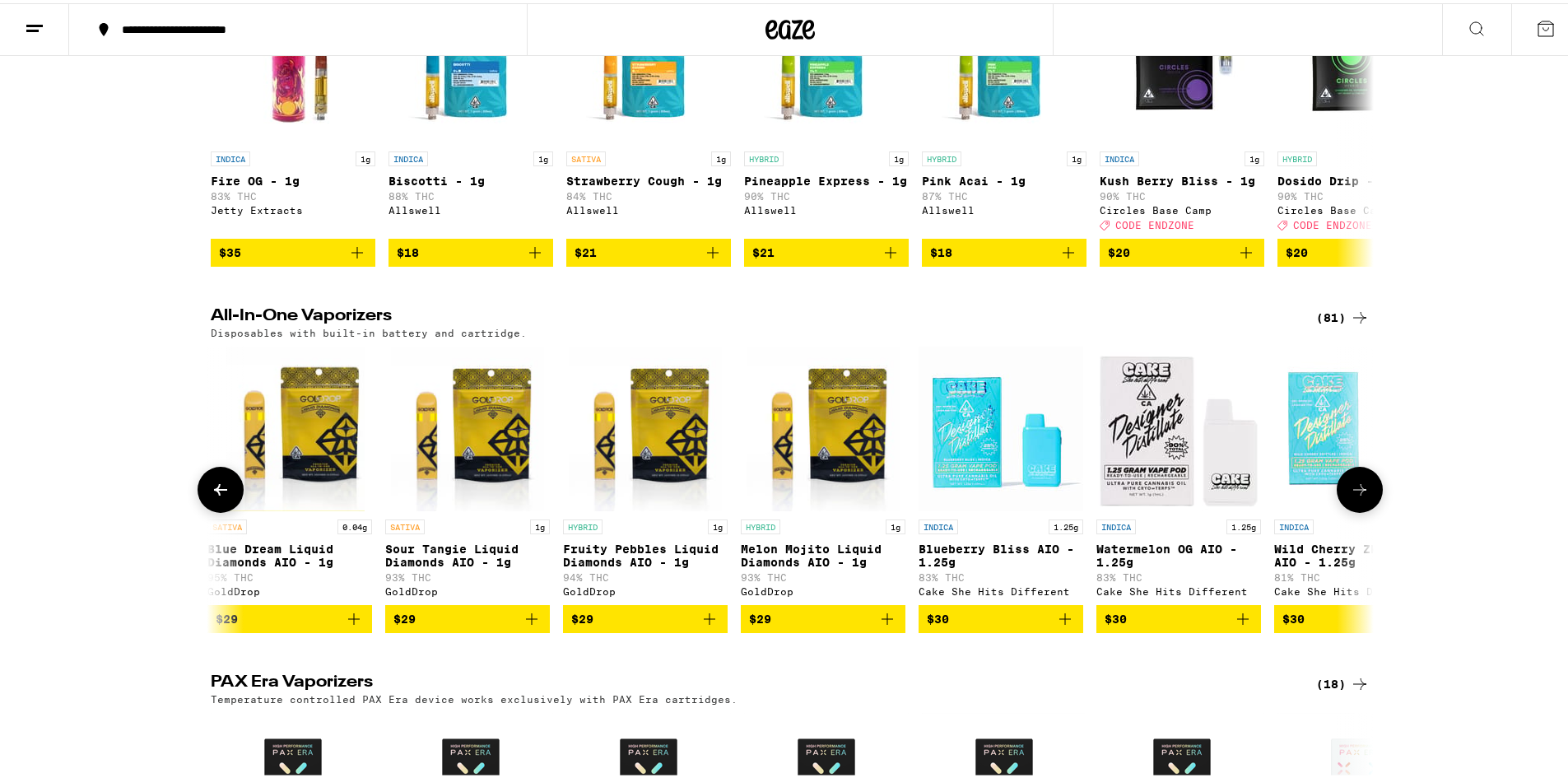
click at [1018, 630] on button "$30" at bounding box center [1000, 616] width 164 height 28
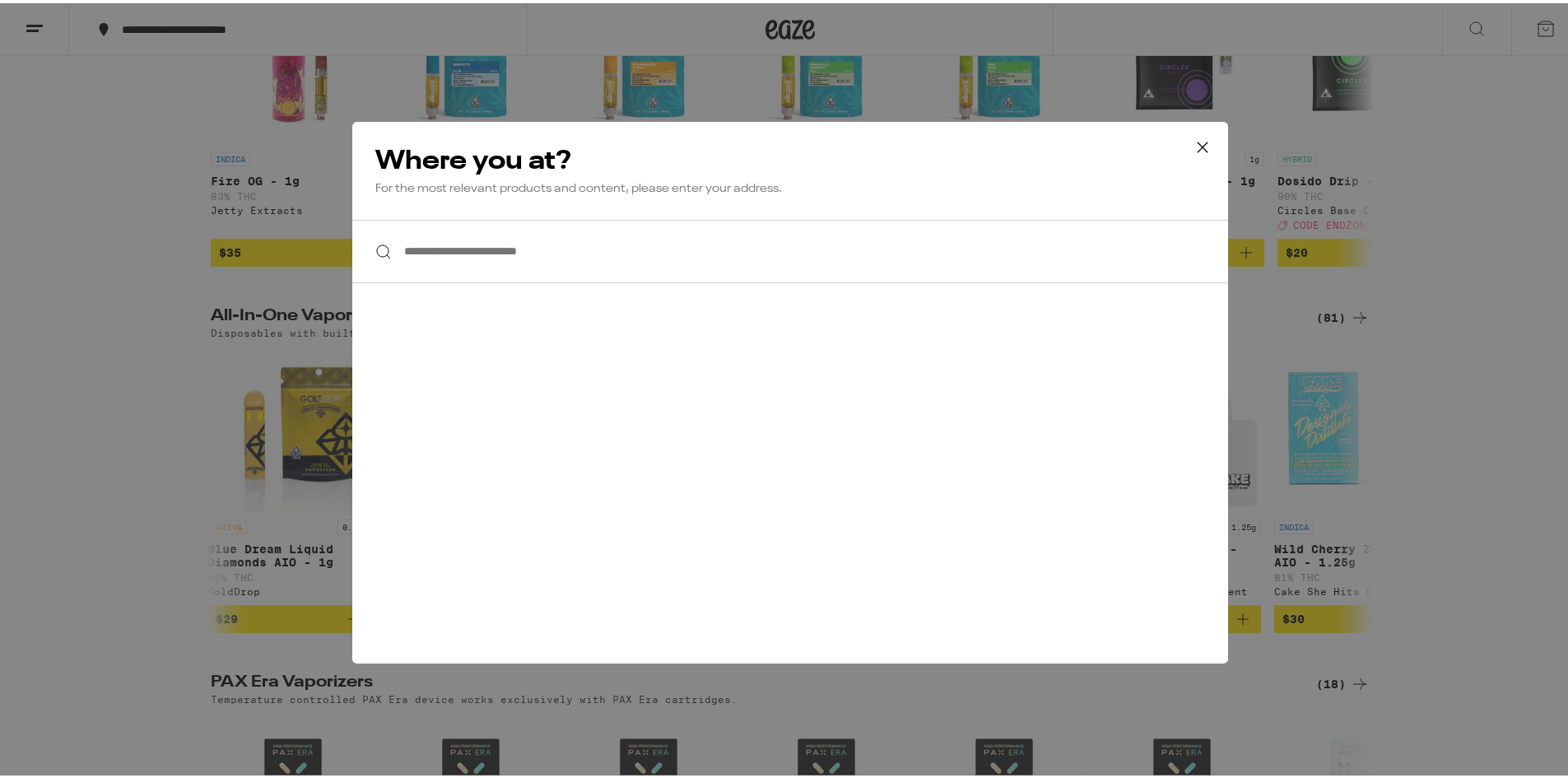
click at [465, 257] on input "**********" at bounding box center [790, 249] width 875 height 63
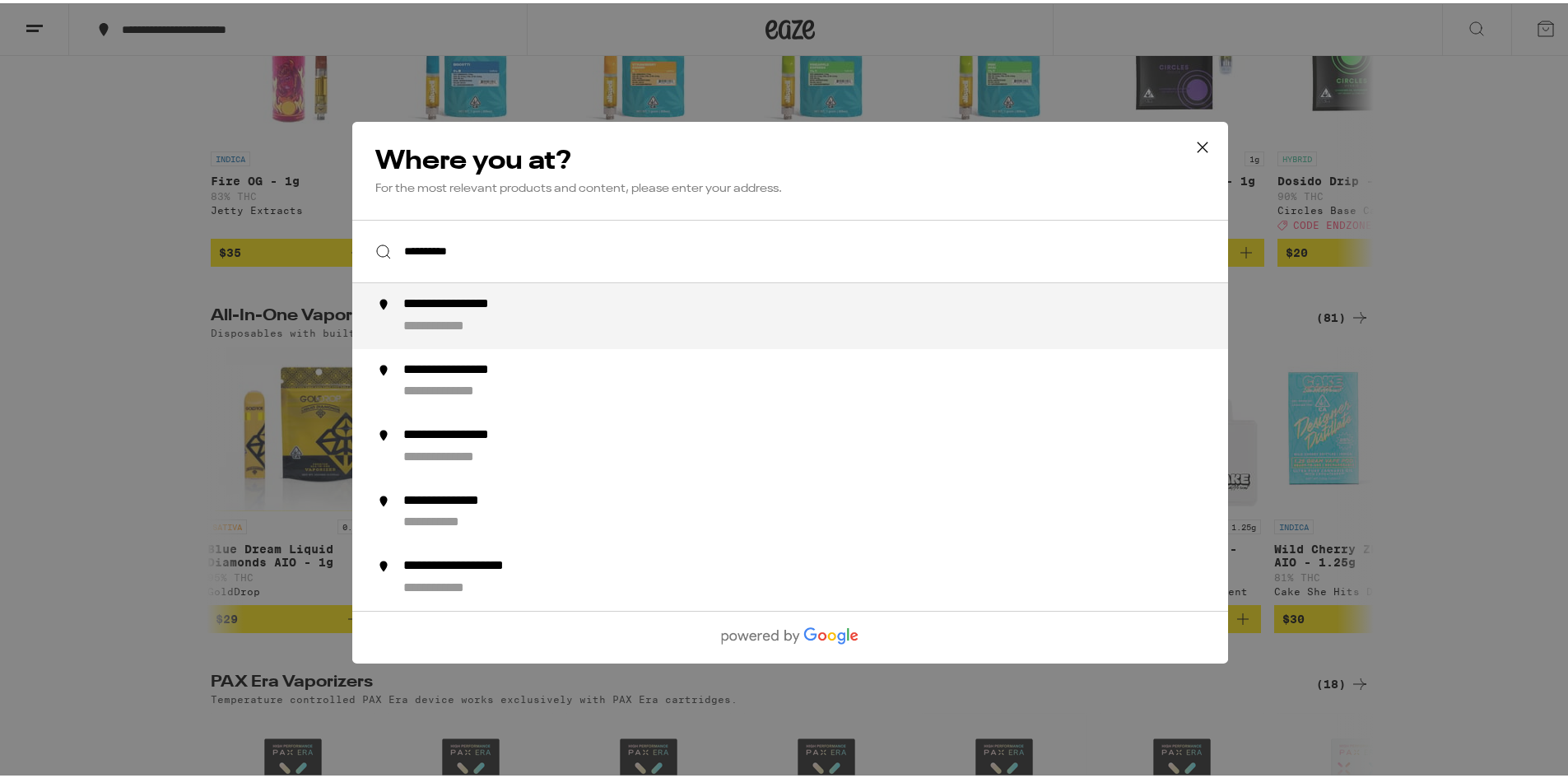
click at [553, 305] on div "**********" at bounding box center [823, 313] width 840 height 39
type input "**********"
